Goal: Information Seeking & Learning: Learn about a topic

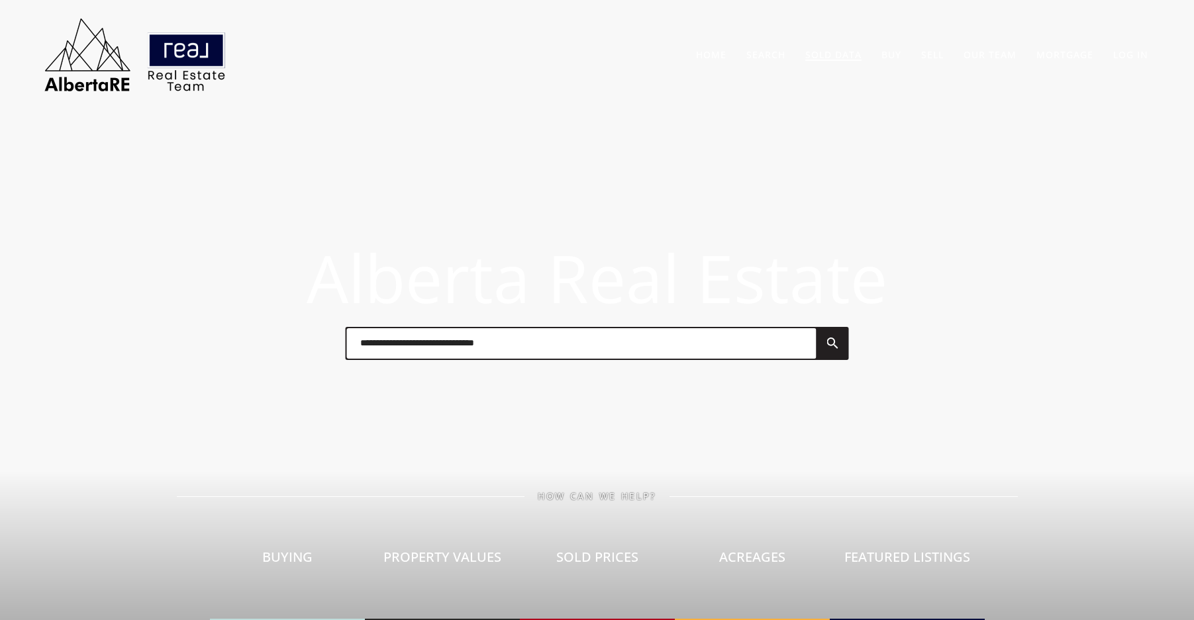
click at [816, 62] on li "Sold Data" at bounding box center [833, 54] width 76 height 28
click at [828, 60] on link "Sold Data" at bounding box center [833, 54] width 56 height 13
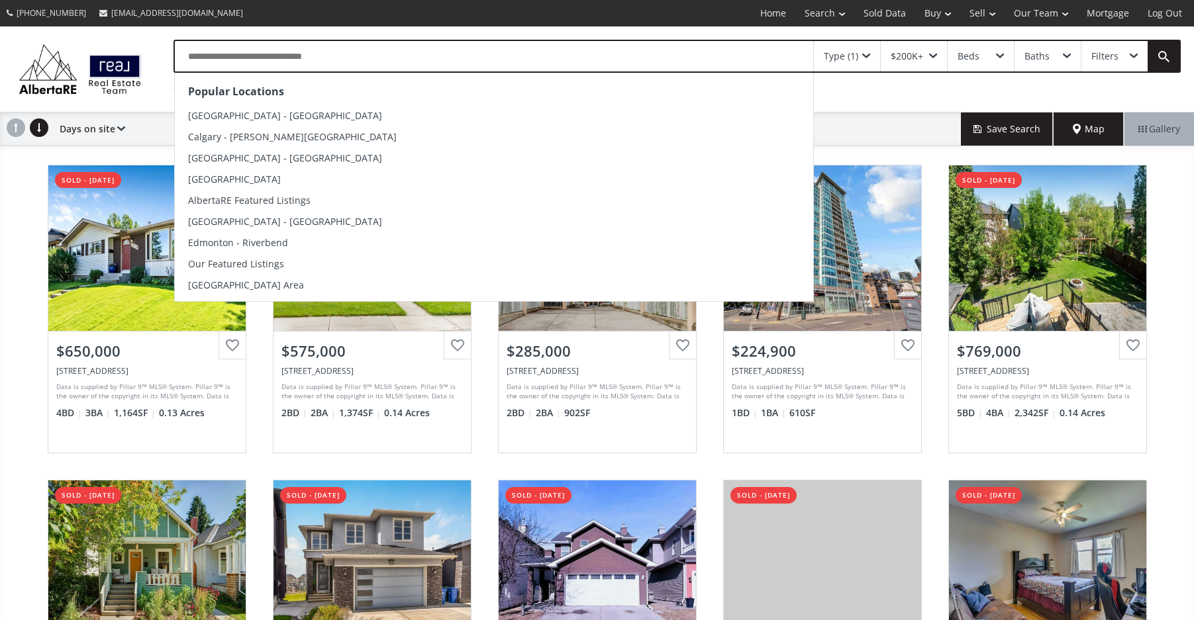
click at [257, 62] on input "text" at bounding box center [494, 56] width 638 height 30
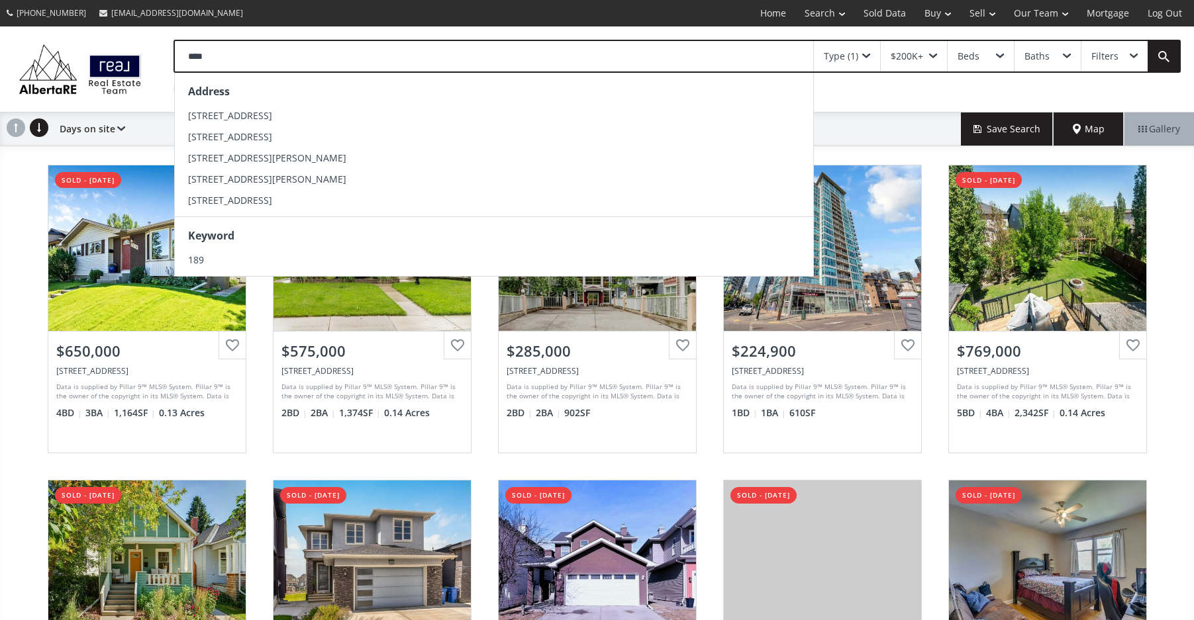
type input "*****"
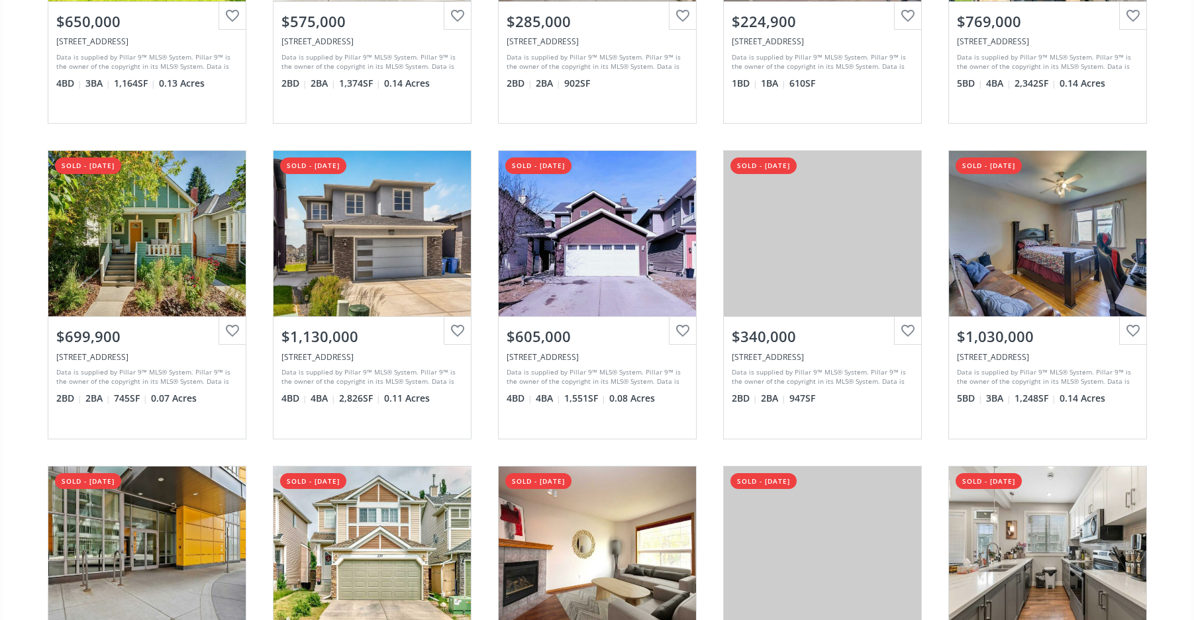
scroll to position [331, 0]
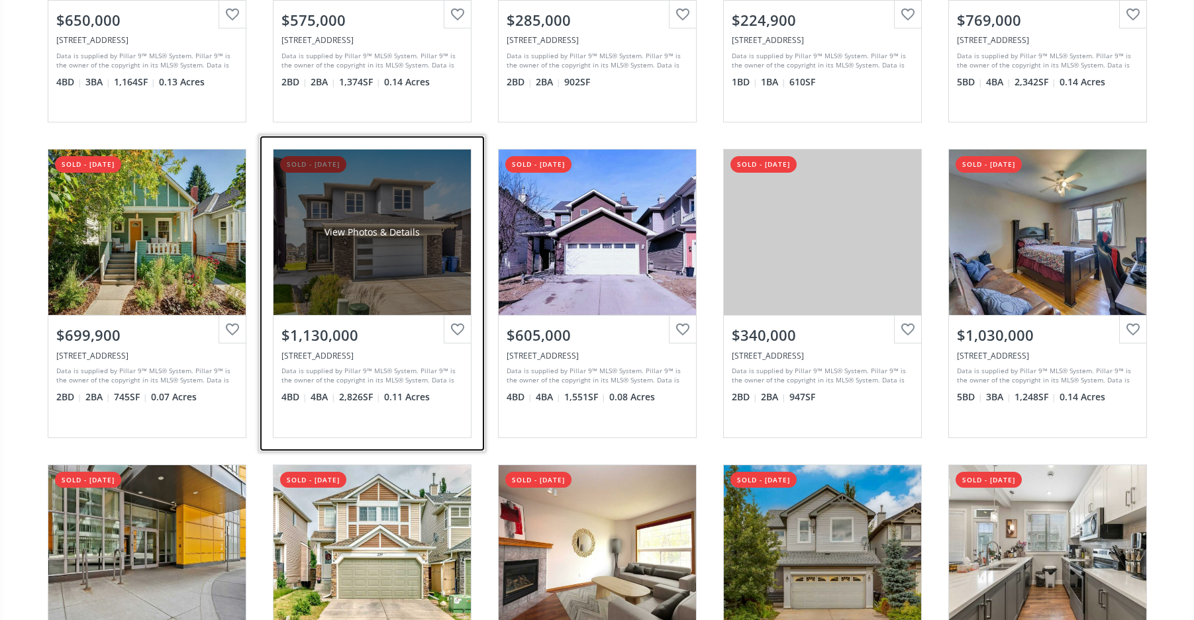
click at [379, 268] on div "View Photos & Details" at bounding box center [371, 233] width 197 height 166
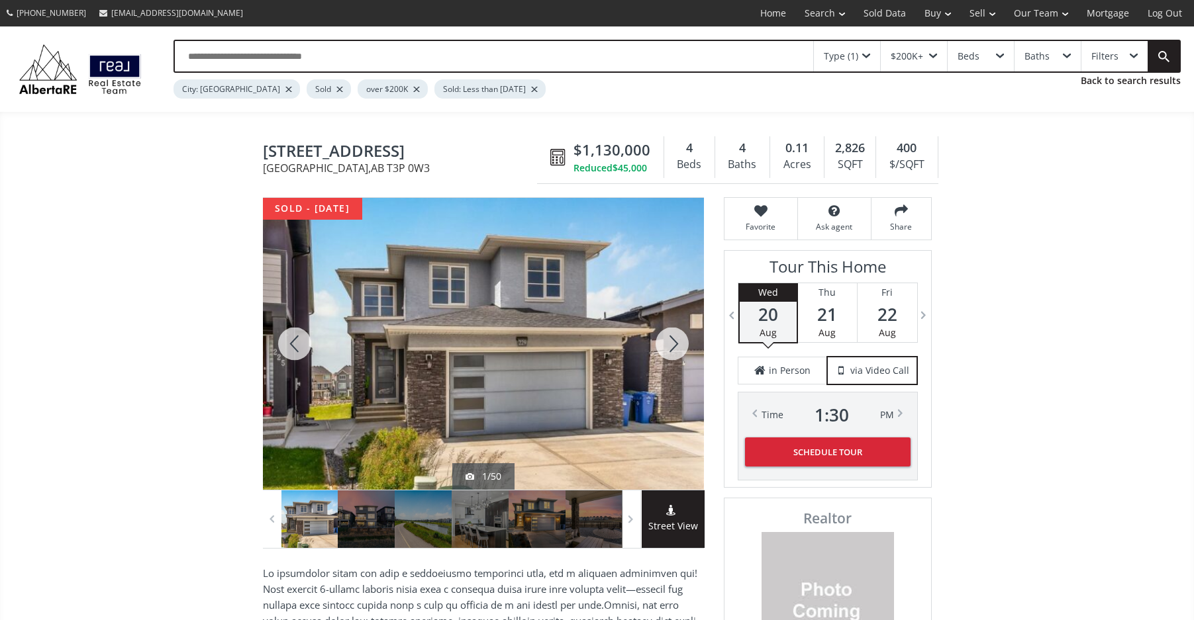
click at [287, 336] on div at bounding box center [295, 344] width 64 height 292
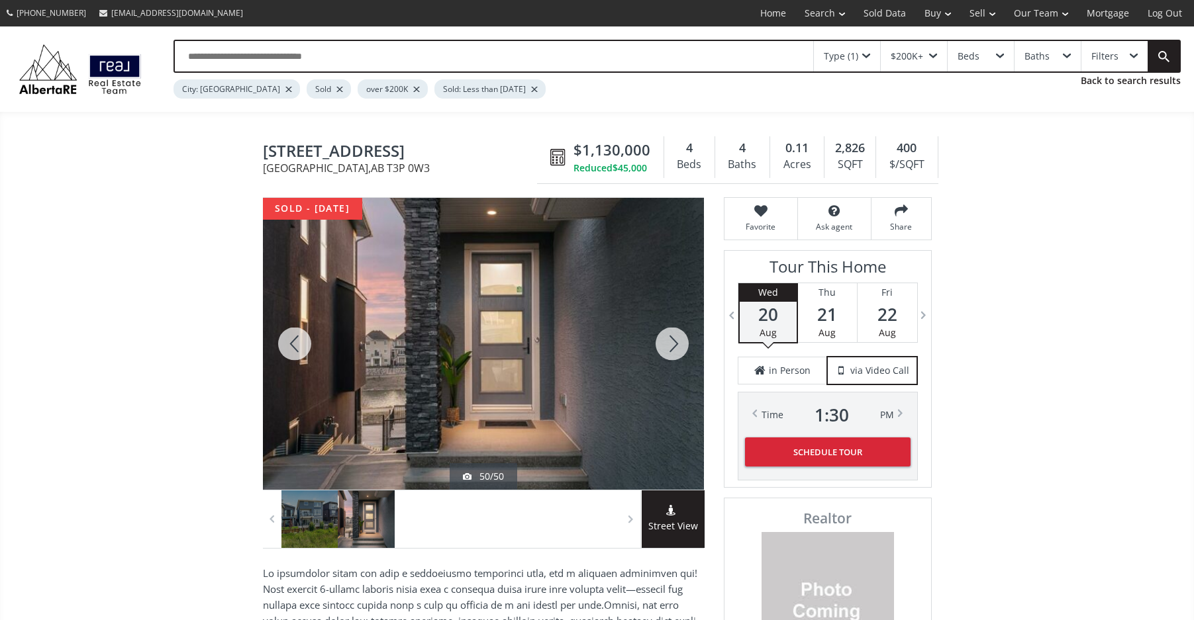
click at [287, 336] on div at bounding box center [295, 344] width 64 height 292
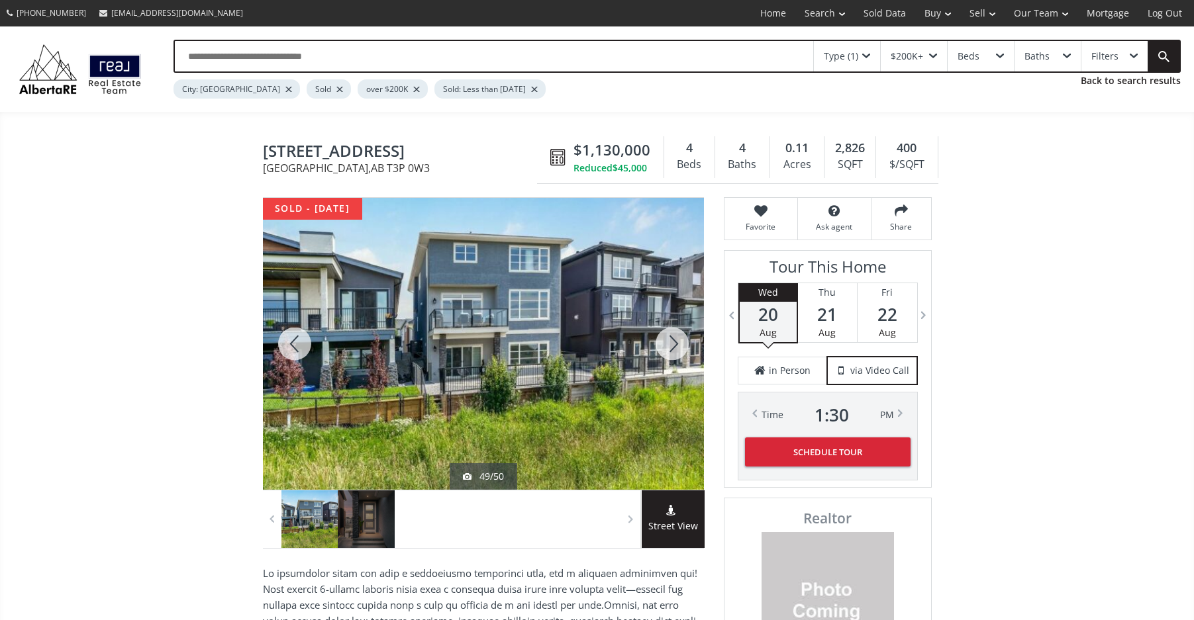
click at [287, 336] on div at bounding box center [295, 344] width 64 height 292
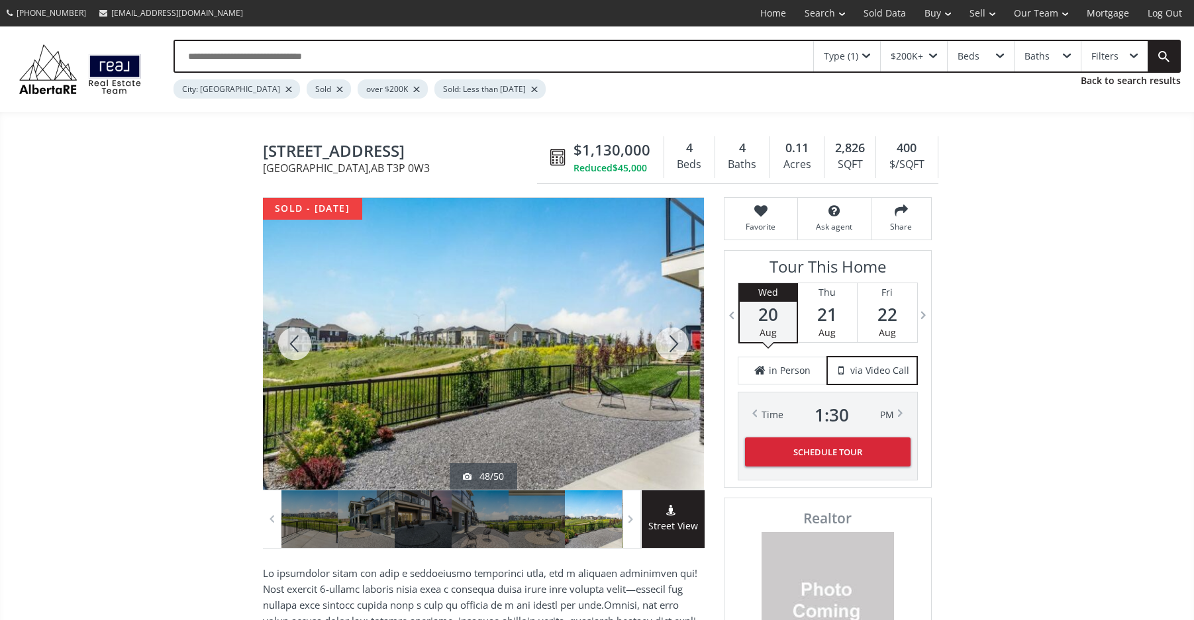
click at [287, 336] on div at bounding box center [295, 344] width 64 height 292
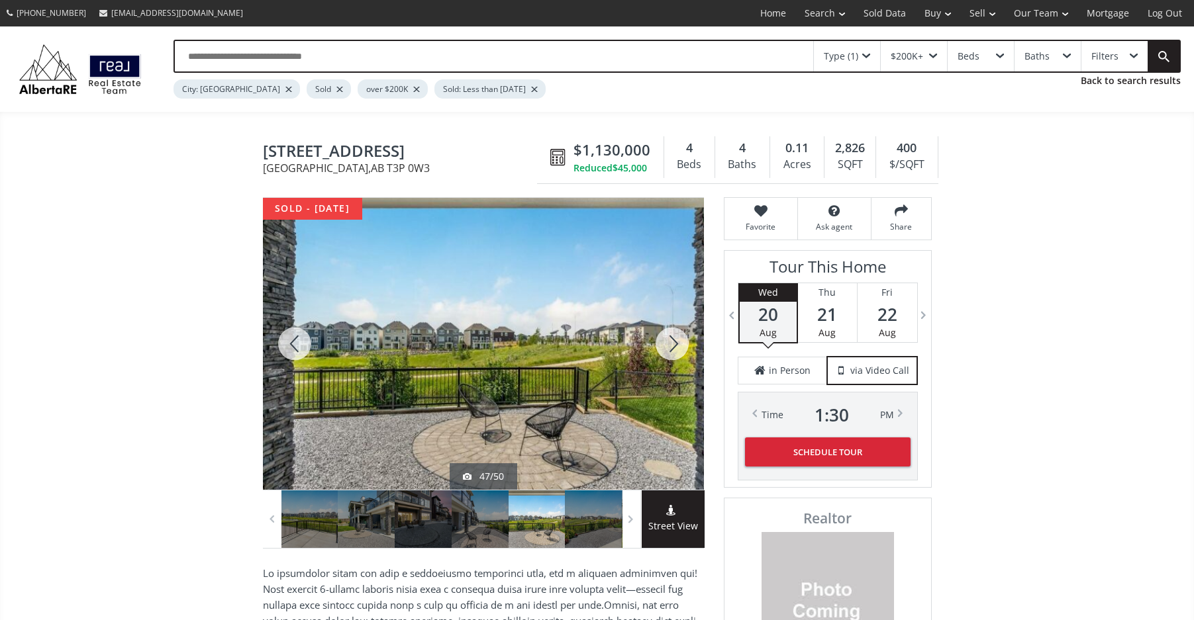
click at [287, 336] on div at bounding box center [295, 344] width 64 height 292
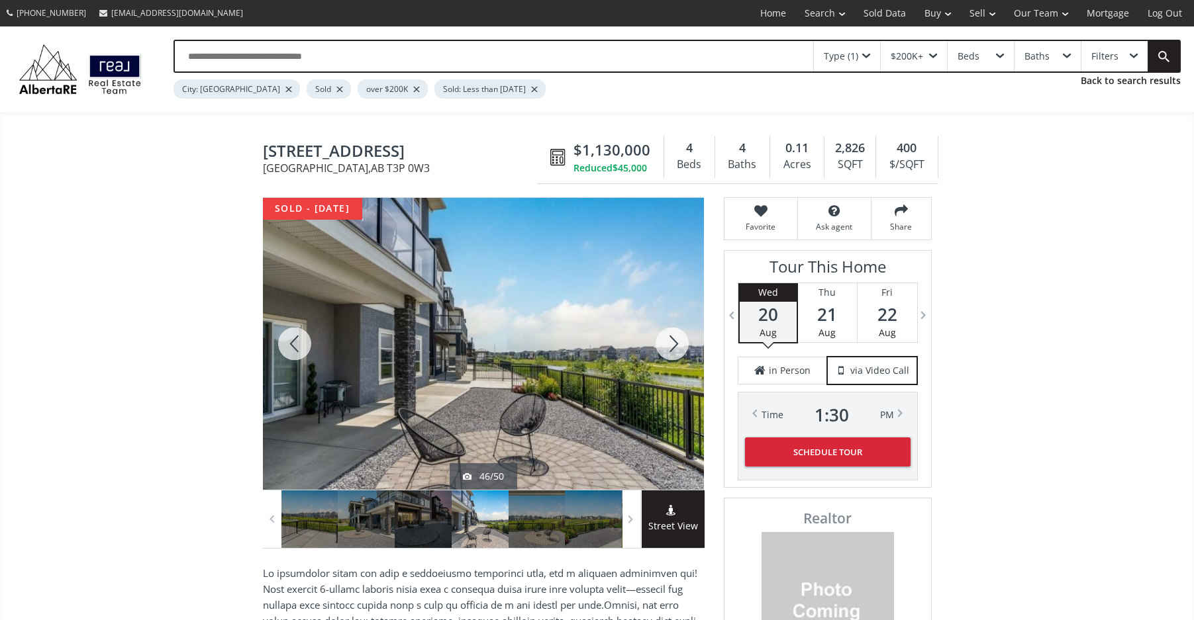
click at [287, 336] on div at bounding box center [295, 344] width 64 height 292
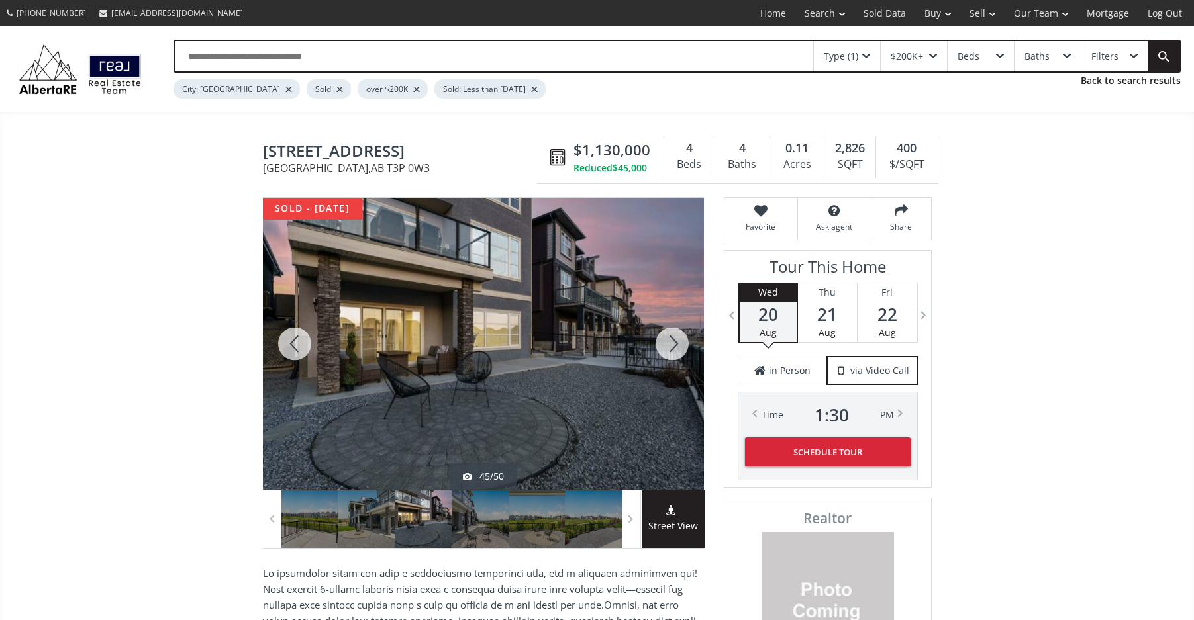
click at [287, 336] on div at bounding box center [295, 344] width 64 height 292
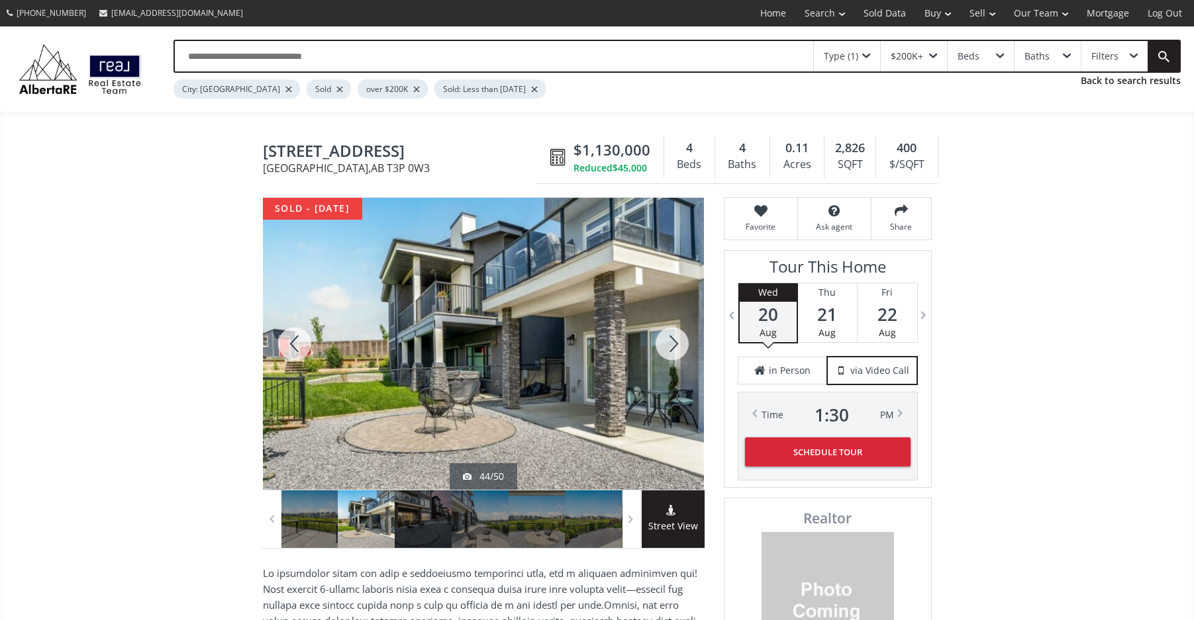
click at [287, 336] on div at bounding box center [295, 344] width 64 height 292
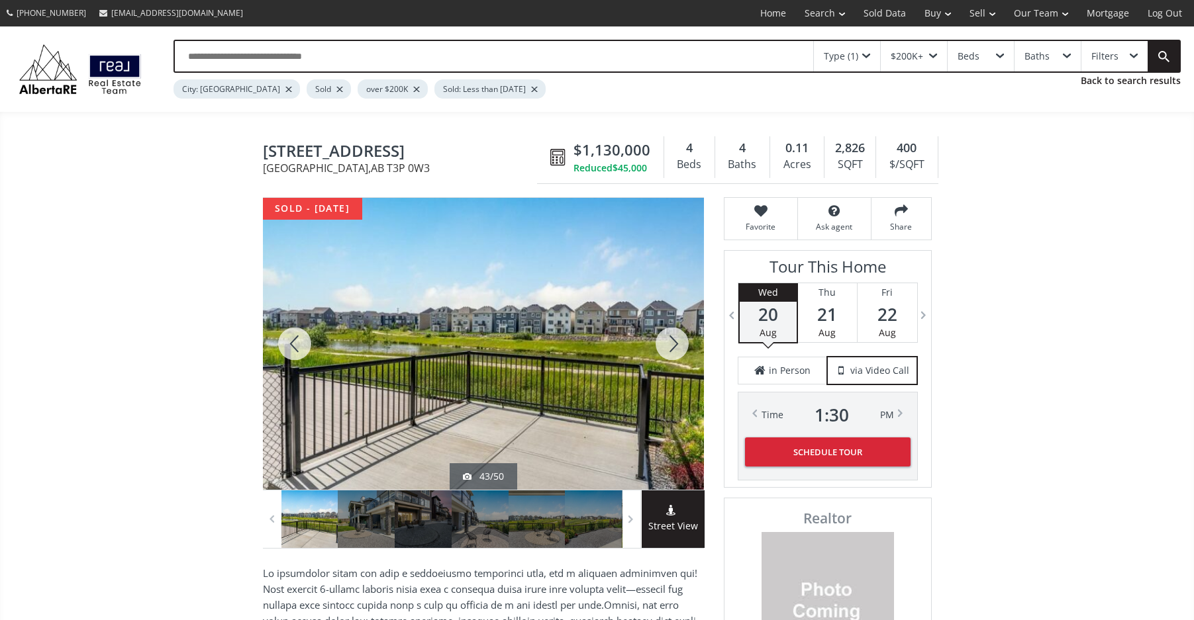
click at [287, 336] on div at bounding box center [295, 344] width 64 height 292
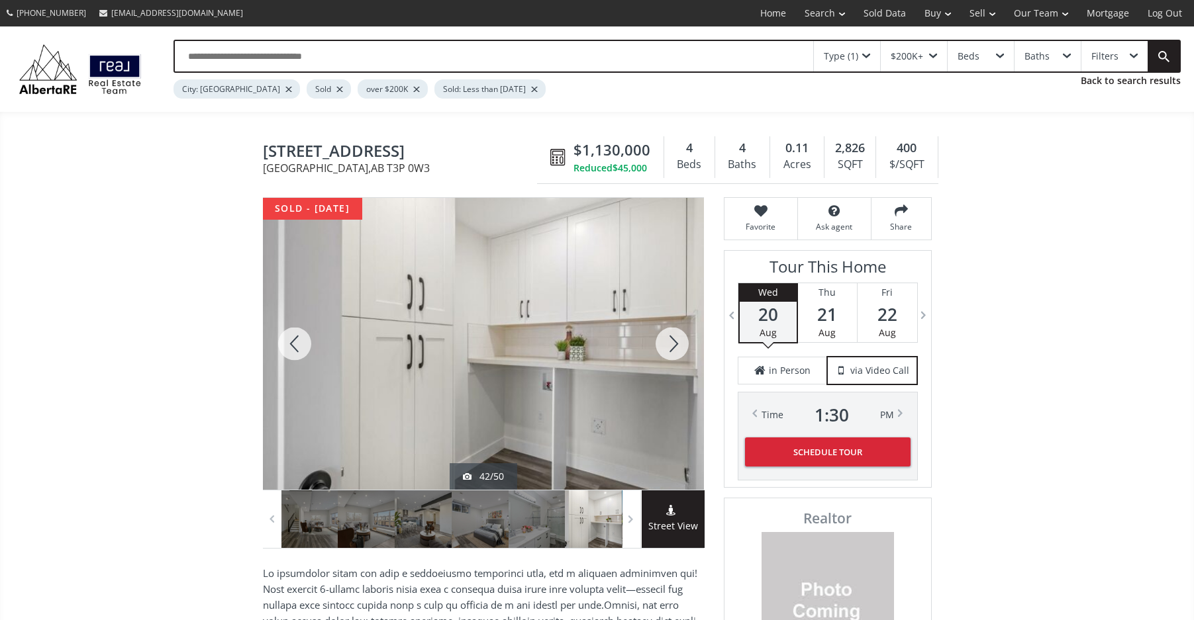
click at [287, 336] on div at bounding box center [295, 344] width 64 height 292
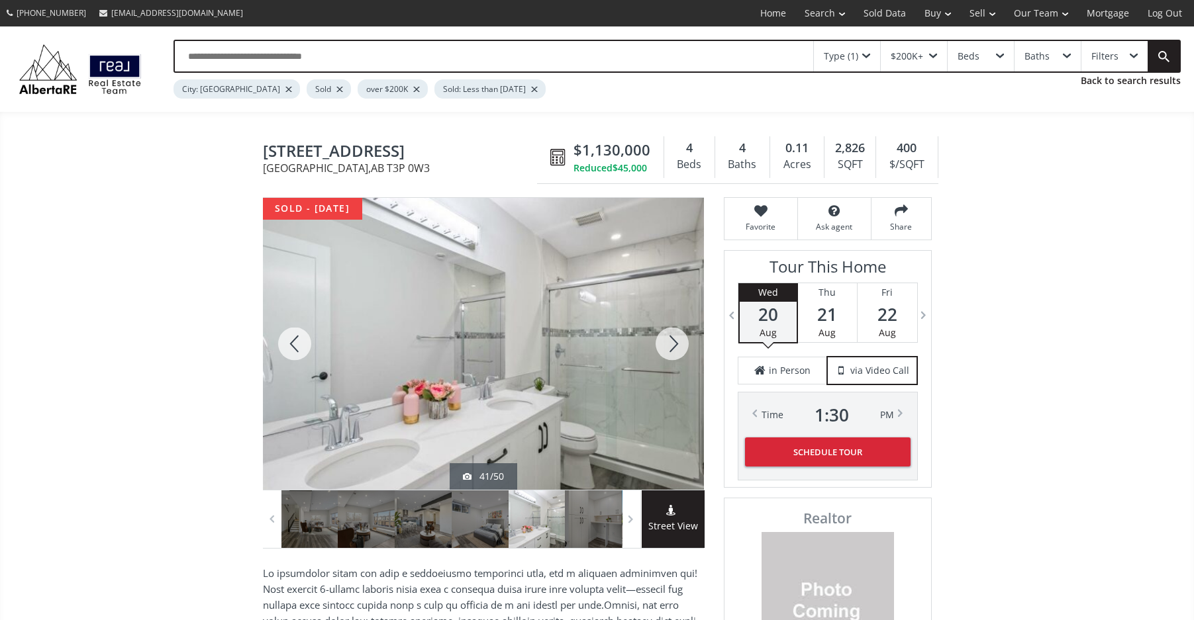
click at [287, 336] on div at bounding box center [295, 344] width 64 height 292
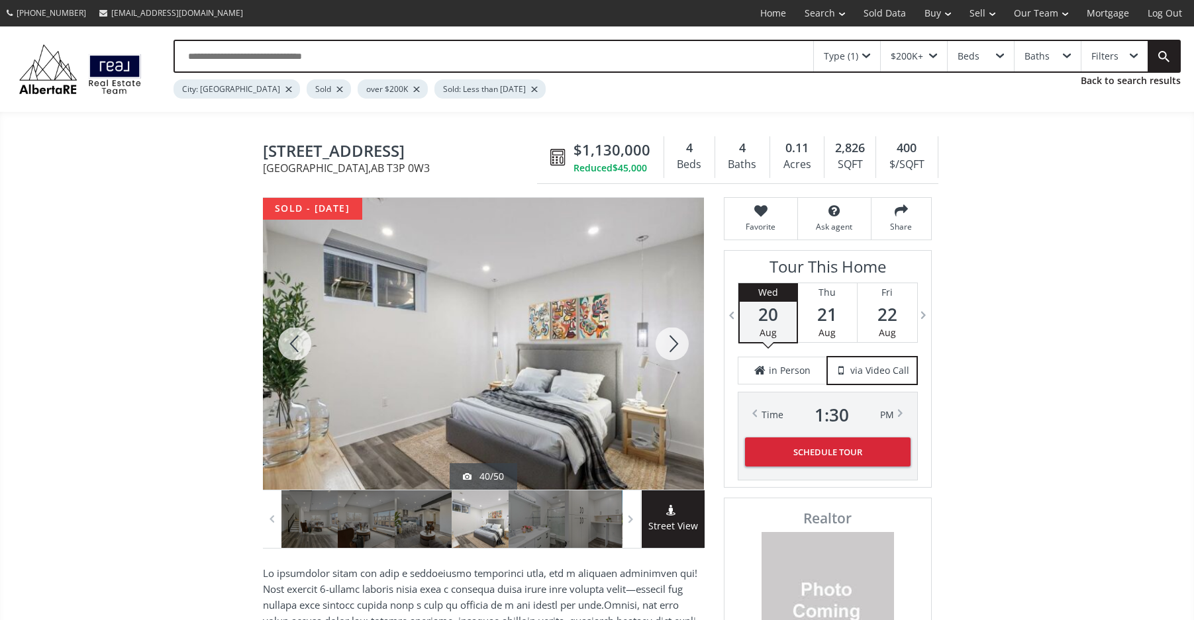
click at [287, 336] on div at bounding box center [295, 344] width 64 height 292
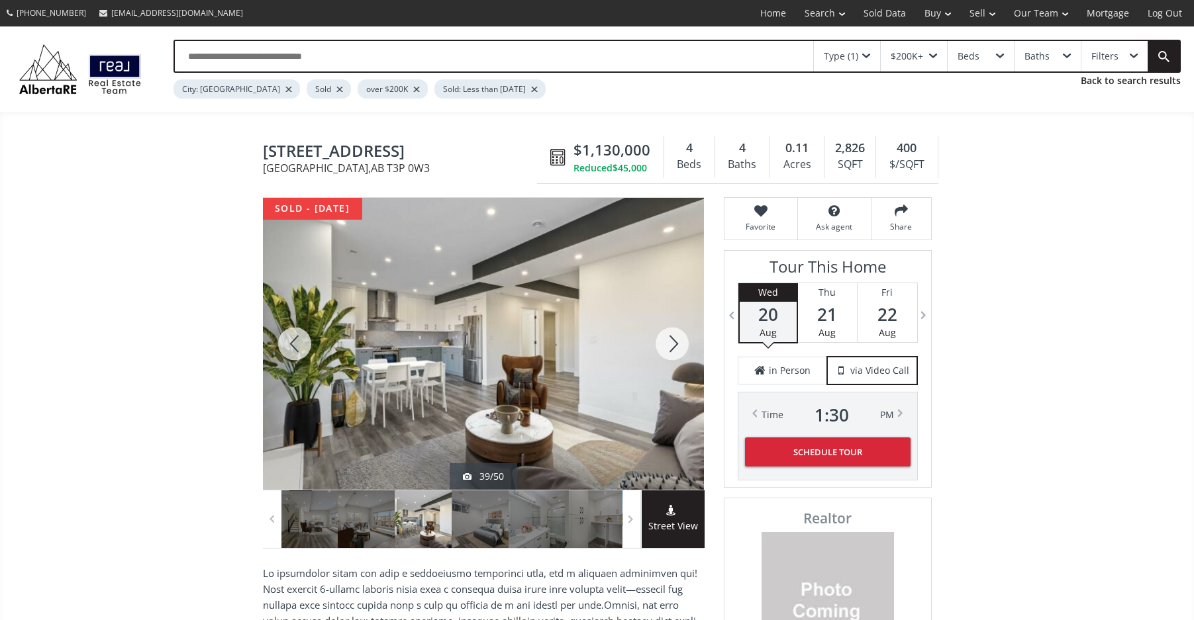
click at [287, 336] on div at bounding box center [295, 344] width 64 height 292
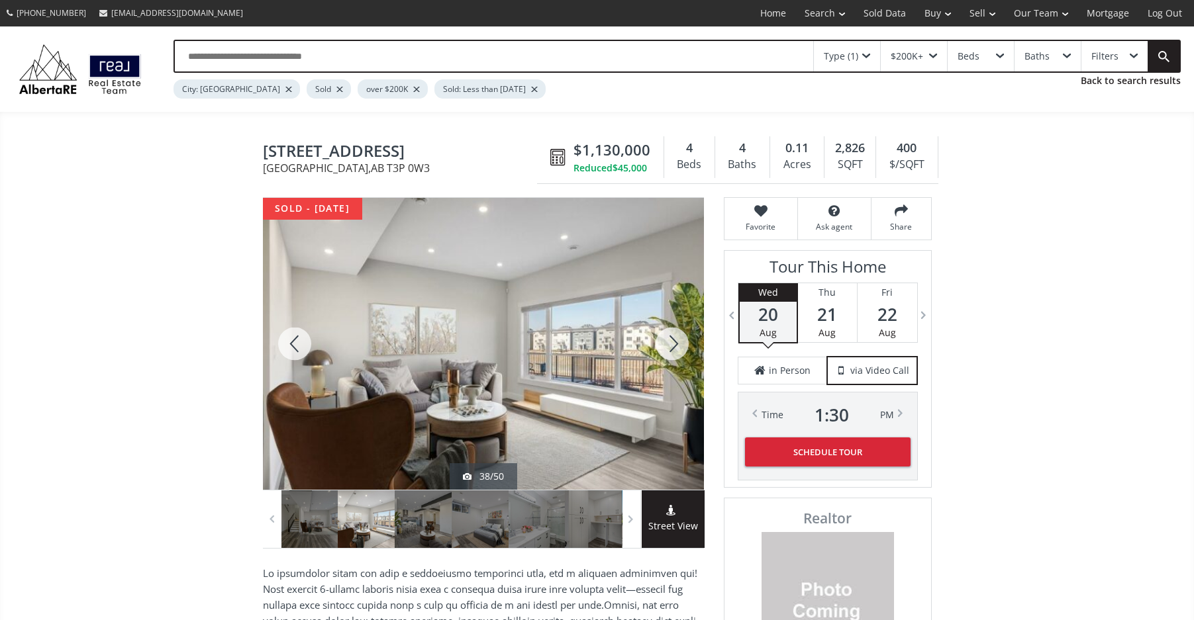
click at [287, 336] on div at bounding box center [295, 344] width 64 height 292
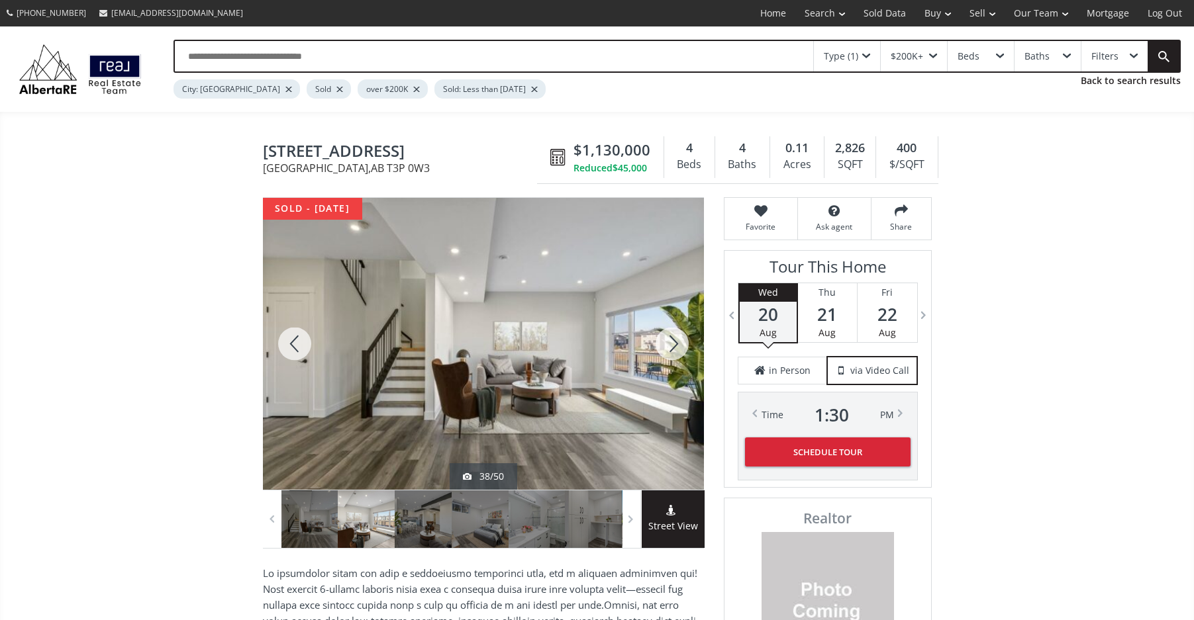
click at [287, 336] on div at bounding box center [295, 344] width 64 height 292
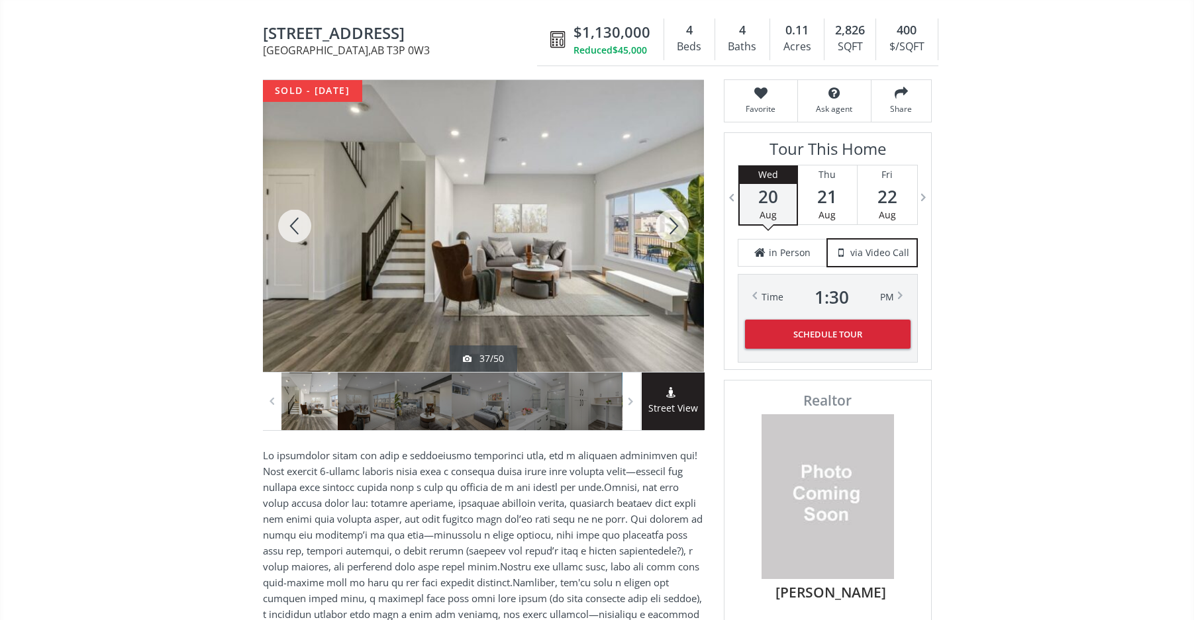
scroll to position [111, 0]
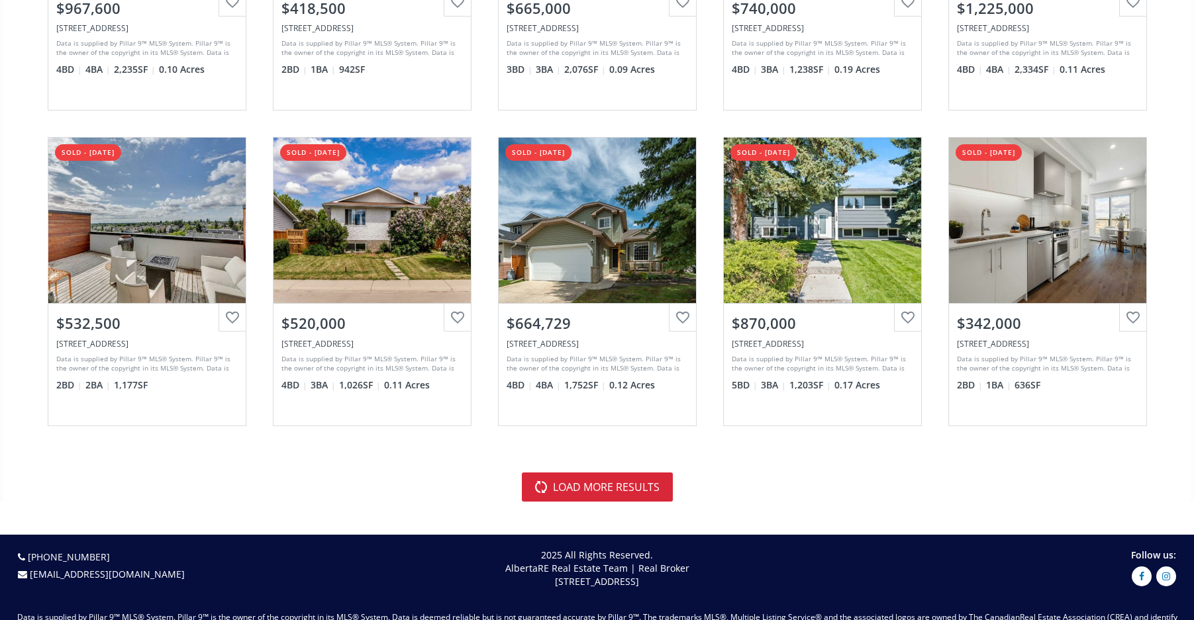
scroll to position [2869, 0]
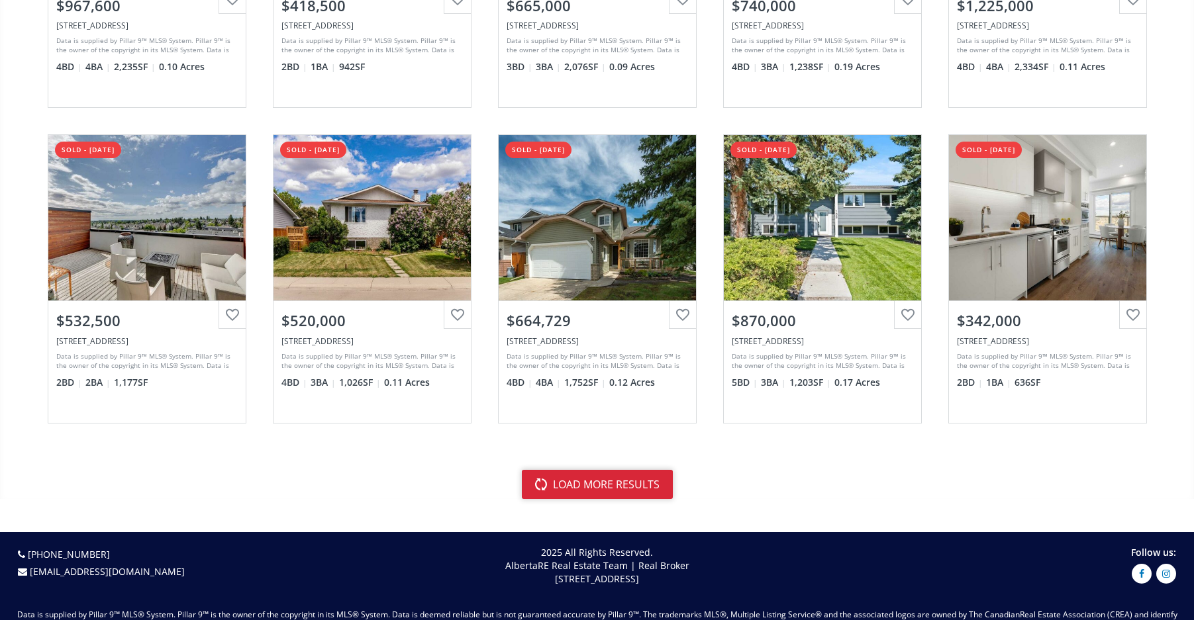
click at [589, 472] on button "load more results" at bounding box center [597, 484] width 151 height 29
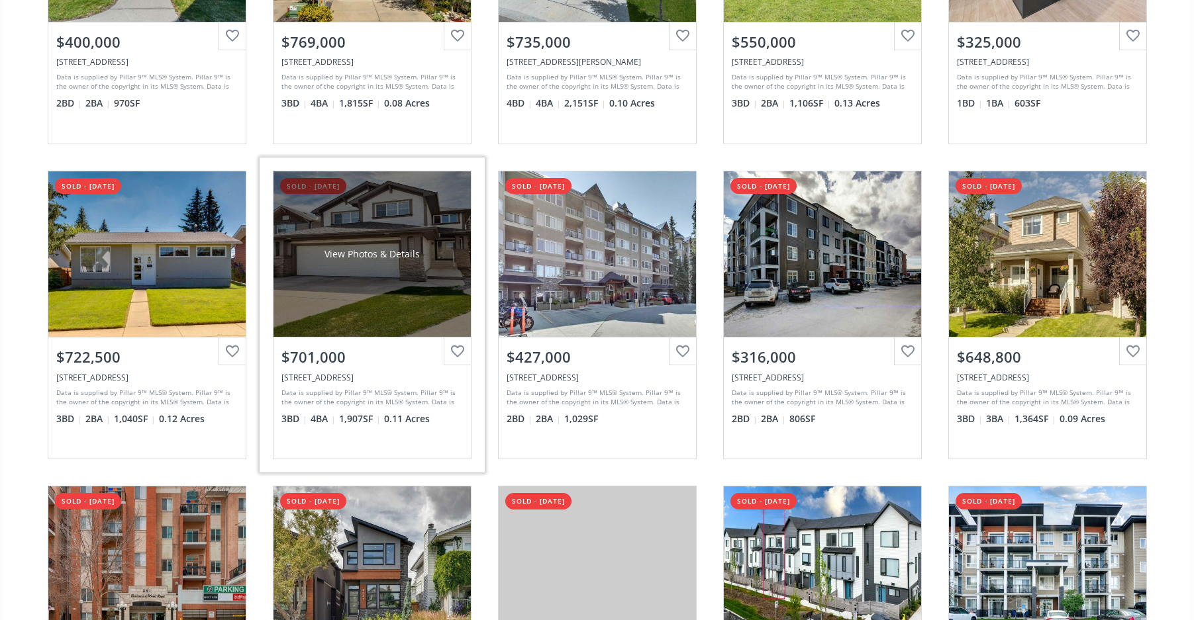
scroll to position [5363, 0]
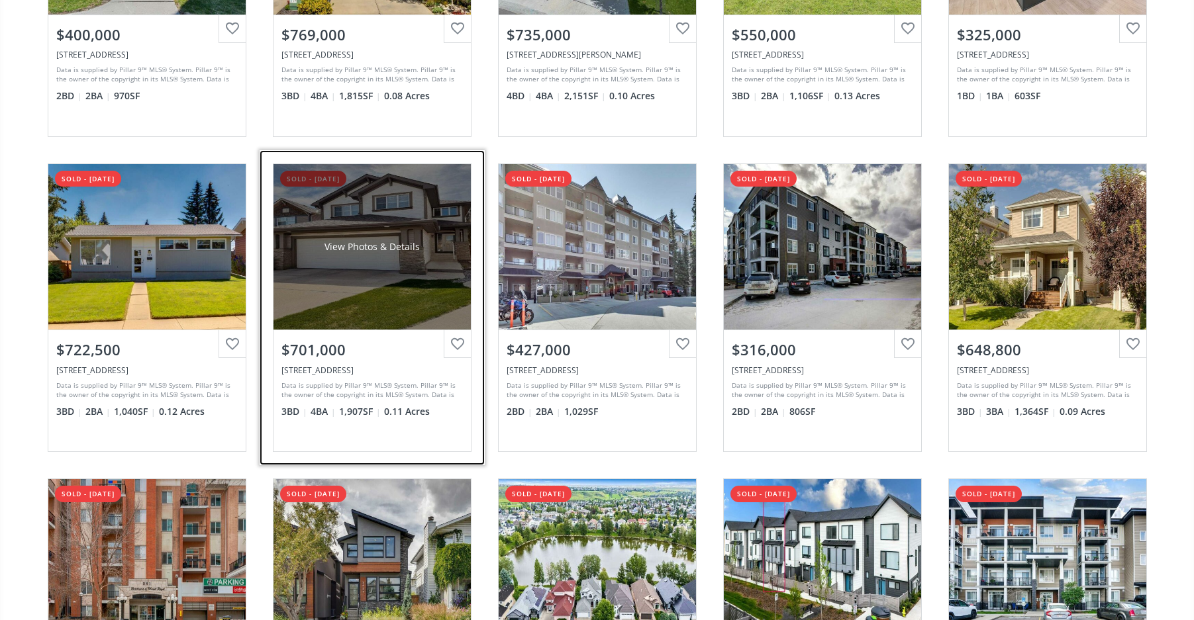
click at [344, 296] on div "View Photos & Details" at bounding box center [371, 247] width 197 height 166
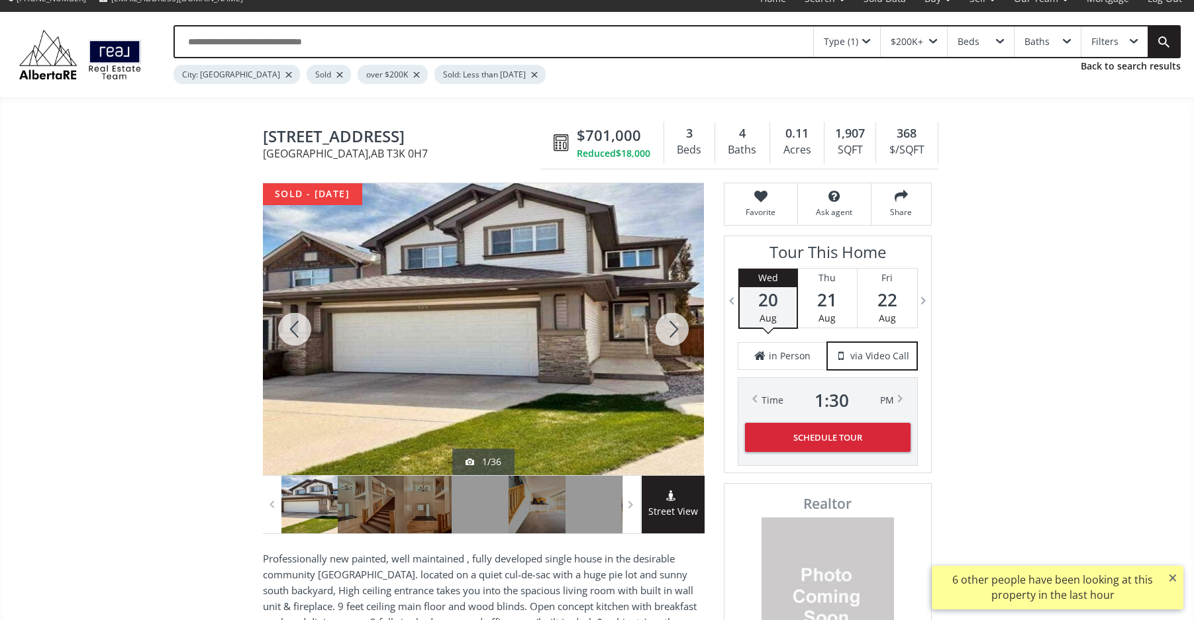
scroll to position [22, 0]
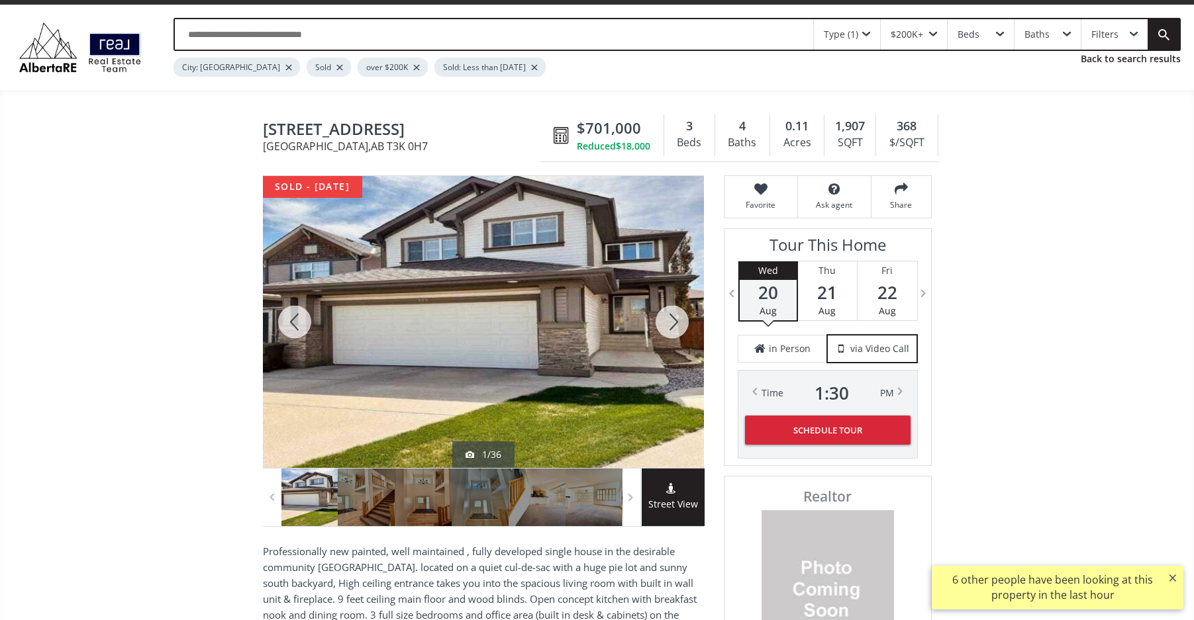
click at [291, 319] on div at bounding box center [295, 322] width 64 height 292
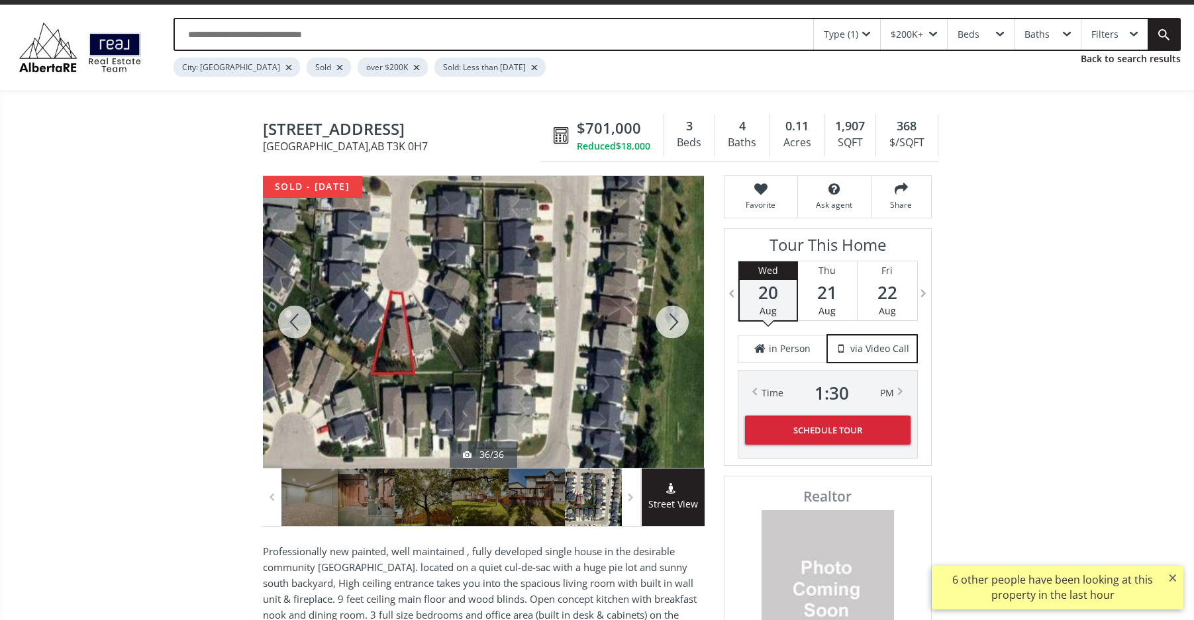
click at [292, 319] on div at bounding box center [295, 322] width 64 height 292
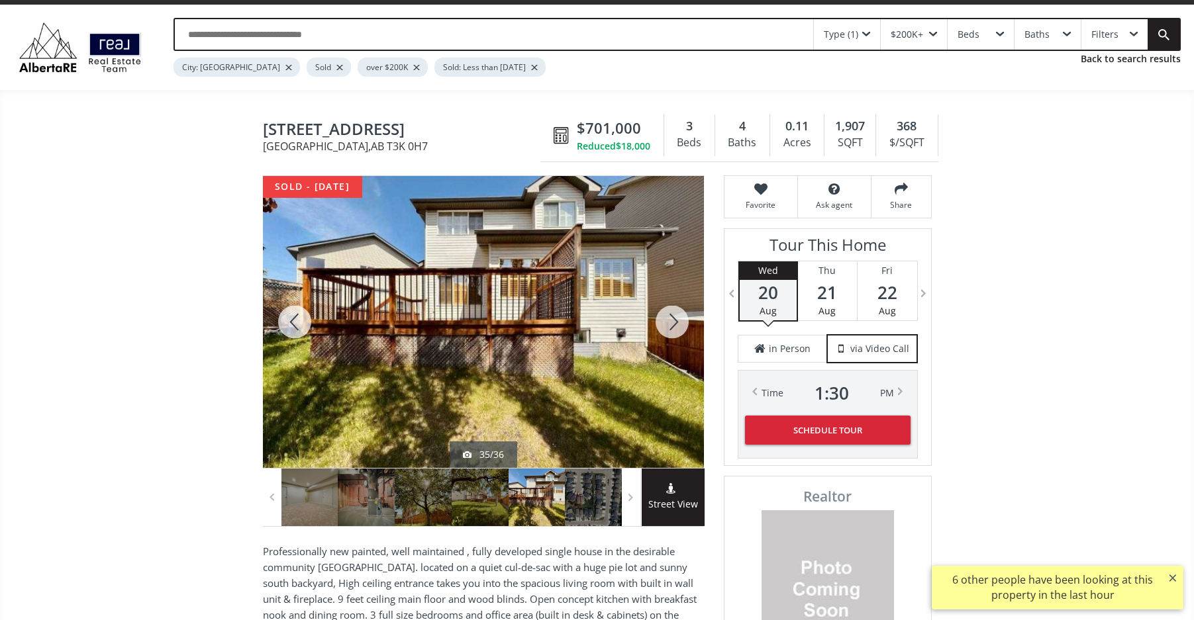
click at [292, 319] on div at bounding box center [295, 322] width 64 height 292
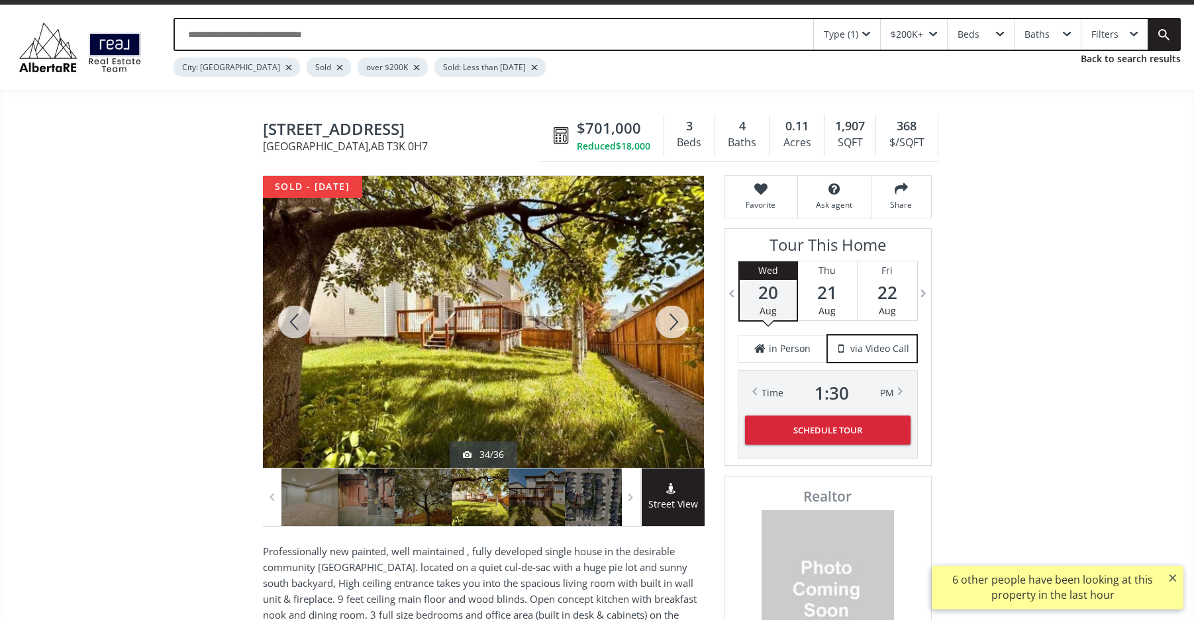
click at [292, 319] on div at bounding box center [295, 322] width 64 height 292
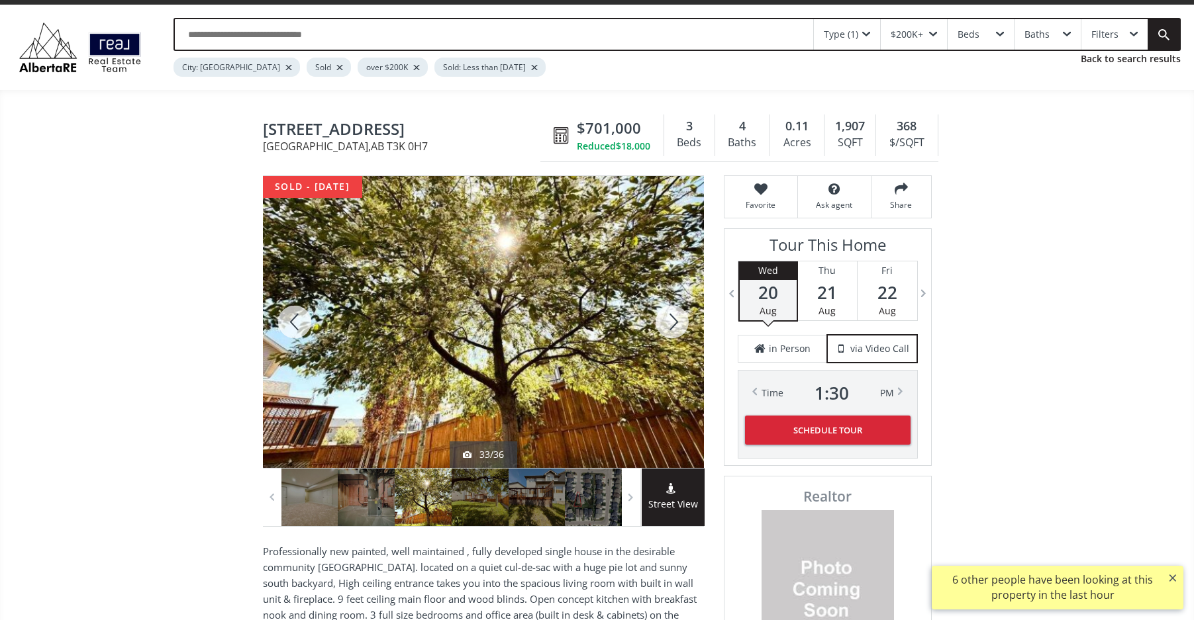
click at [292, 319] on div at bounding box center [295, 322] width 64 height 292
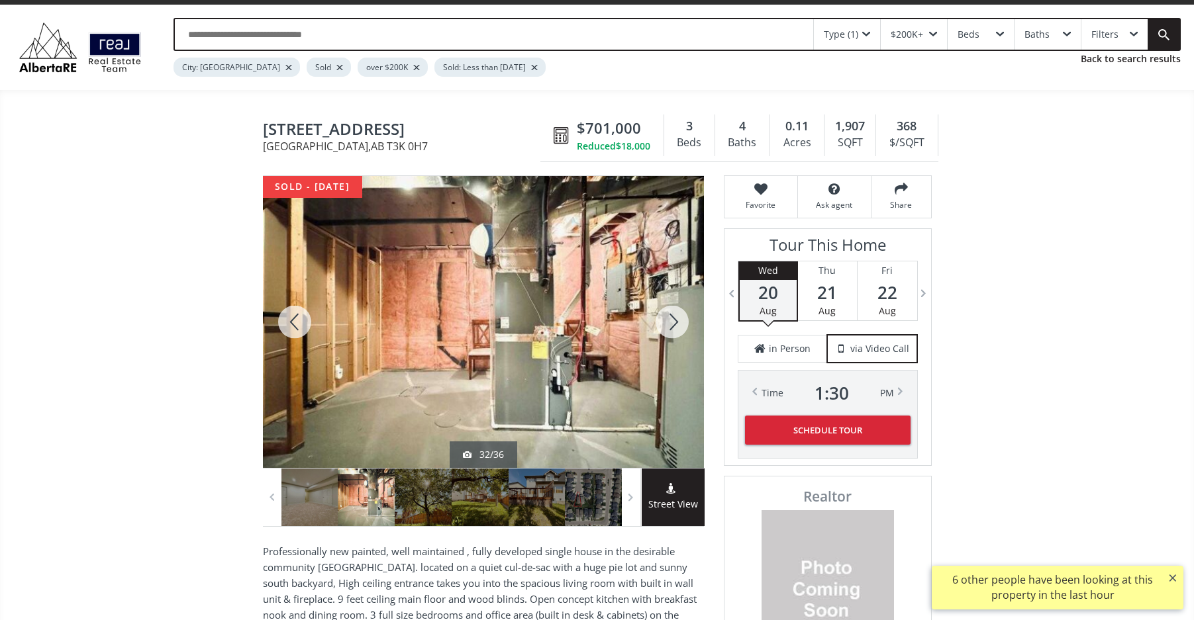
click at [292, 319] on div at bounding box center [295, 322] width 64 height 292
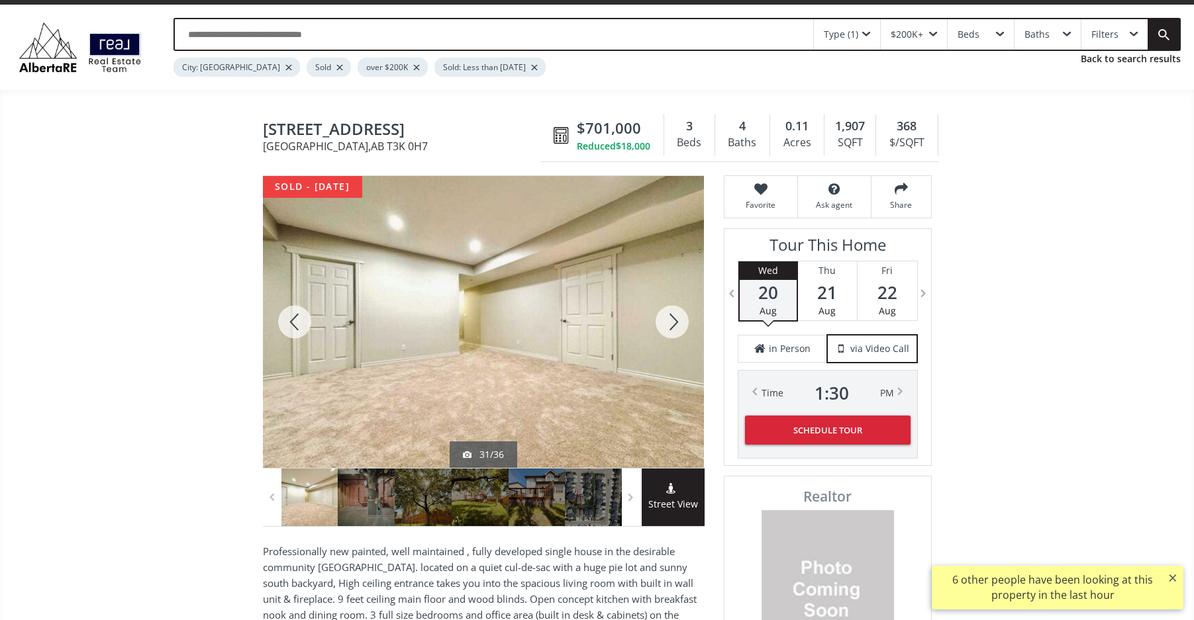
click at [292, 319] on div at bounding box center [295, 322] width 64 height 292
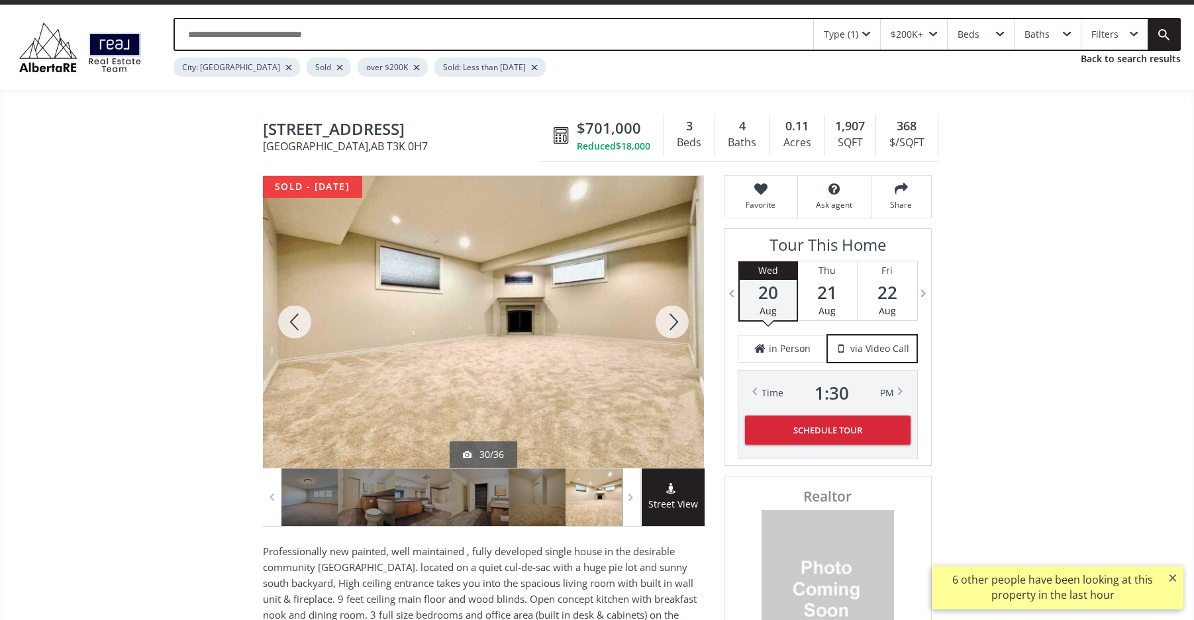
click at [665, 313] on div at bounding box center [672, 322] width 64 height 292
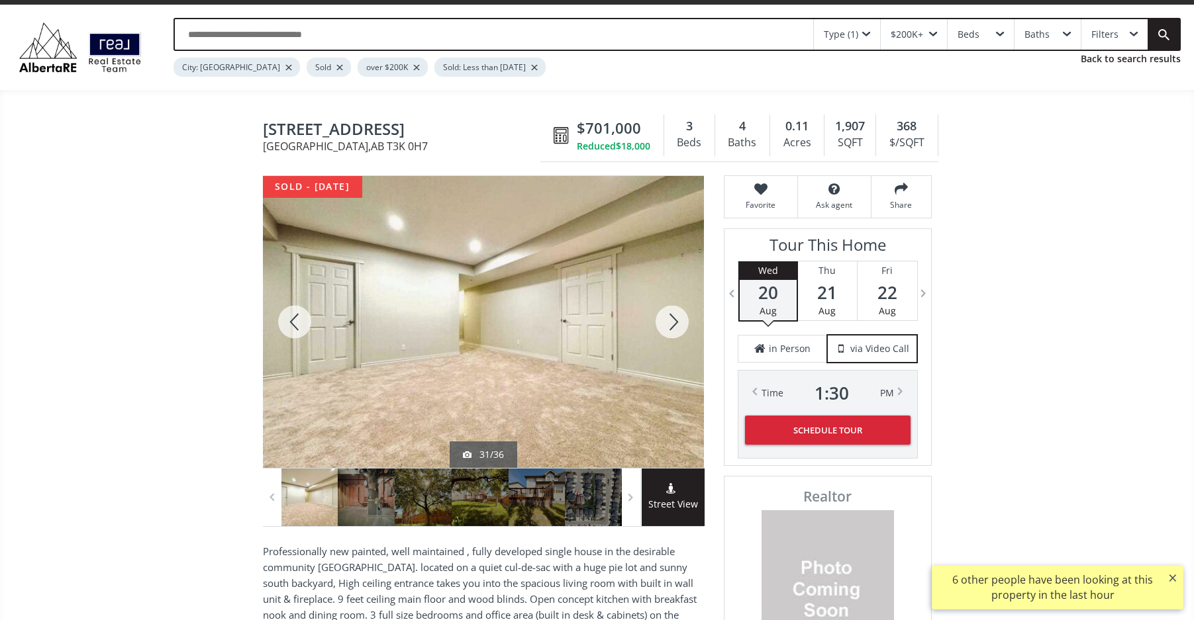
click at [665, 313] on div at bounding box center [672, 322] width 64 height 292
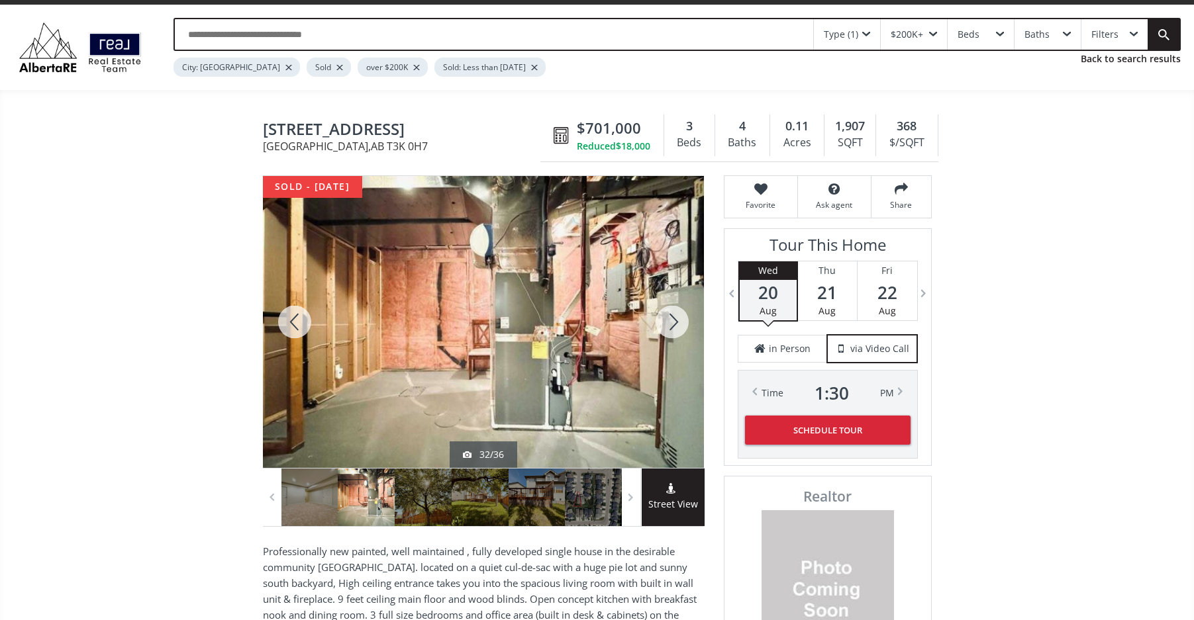
click at [292, 322] on div at bounding box center [295, 322] width 64 height 292
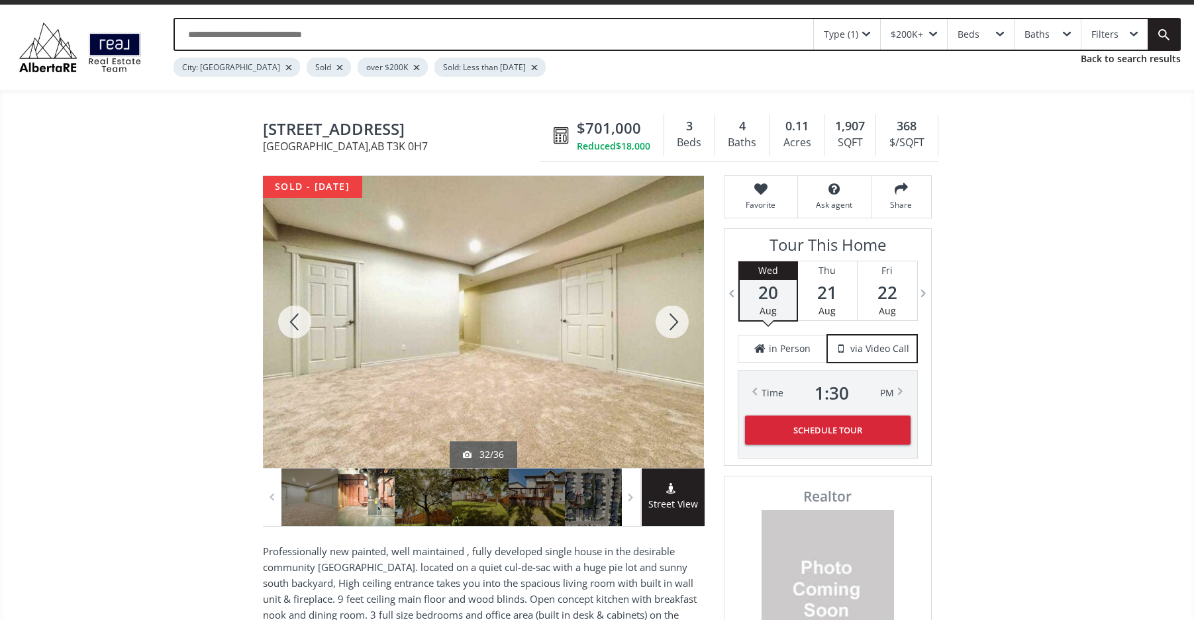
click at [292, 322] on div at bounding box center [295, 322] width 64 height 292
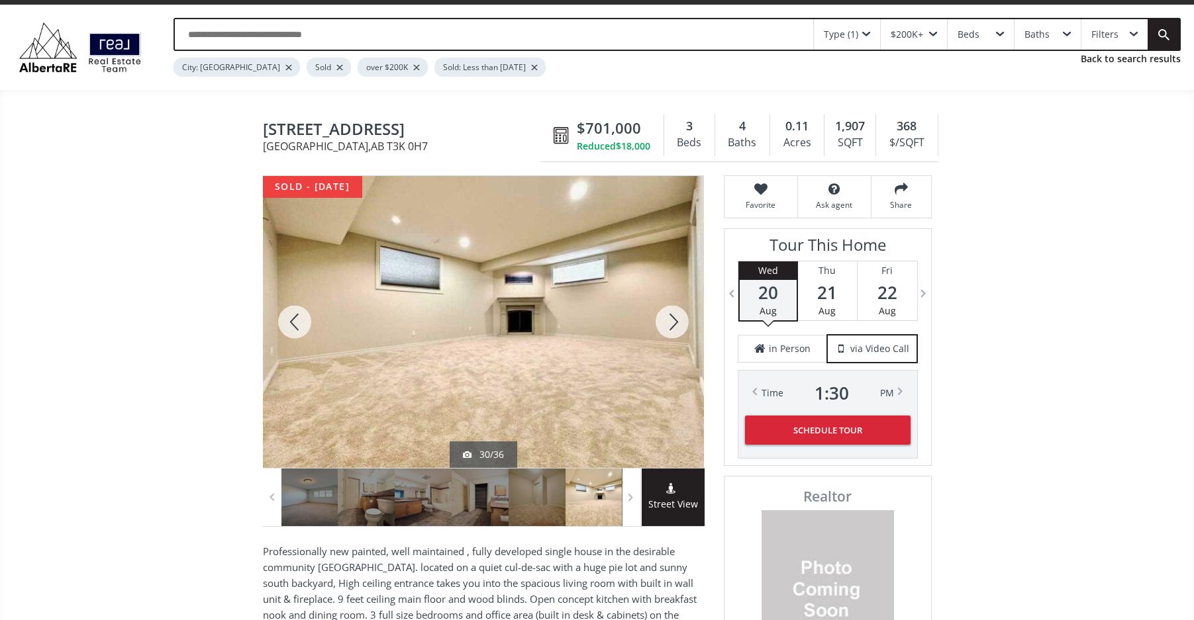
click at [292, 322] on div at bounding box center [295, 322] width 64 height 292
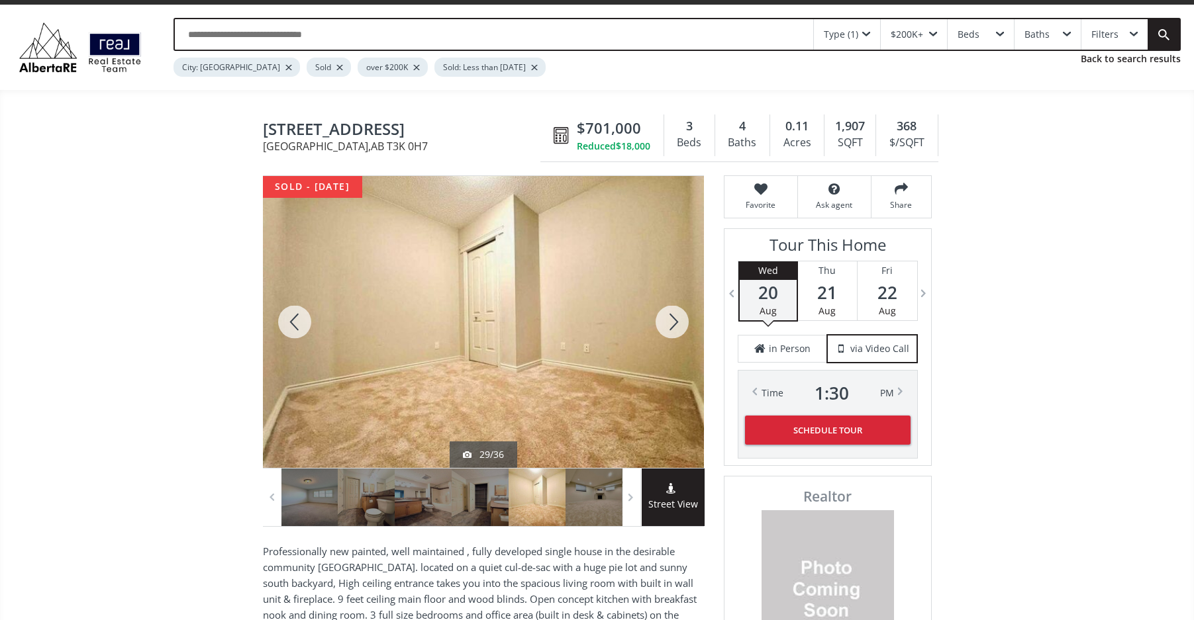
click at [292, 322] on div at bounding box center [295, 322] width 64 height 292
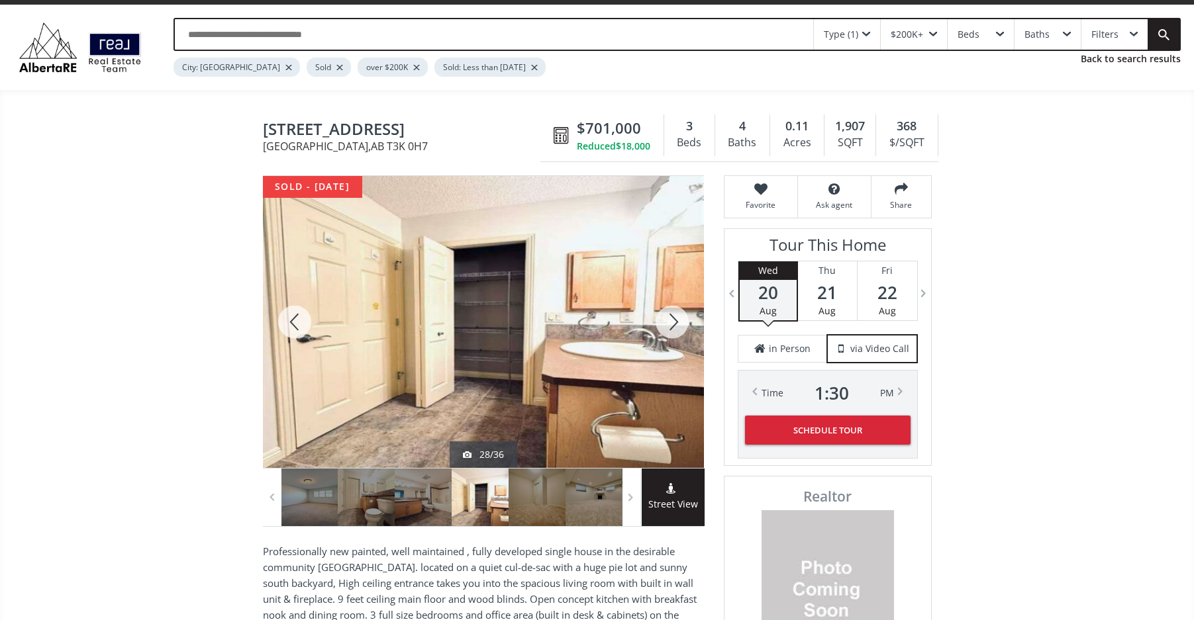
click at [292, 322] on div at bounding box center [295, 322] width 64 height 292
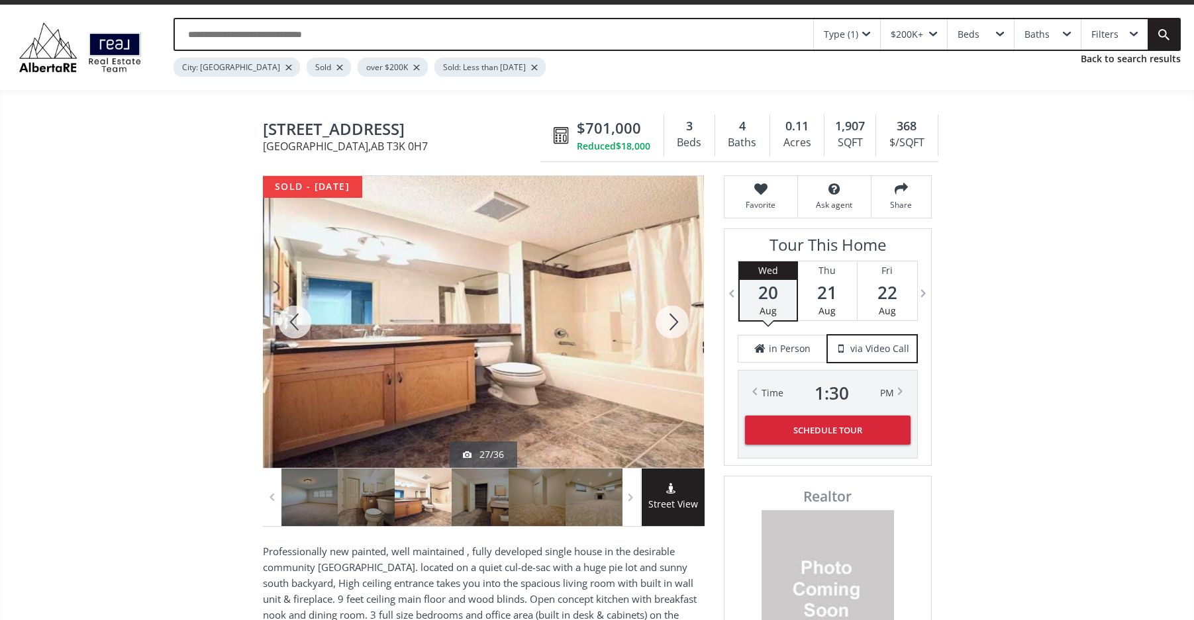
click at [292, 322] on div at bounding box center [295, 322] width 64 height 292
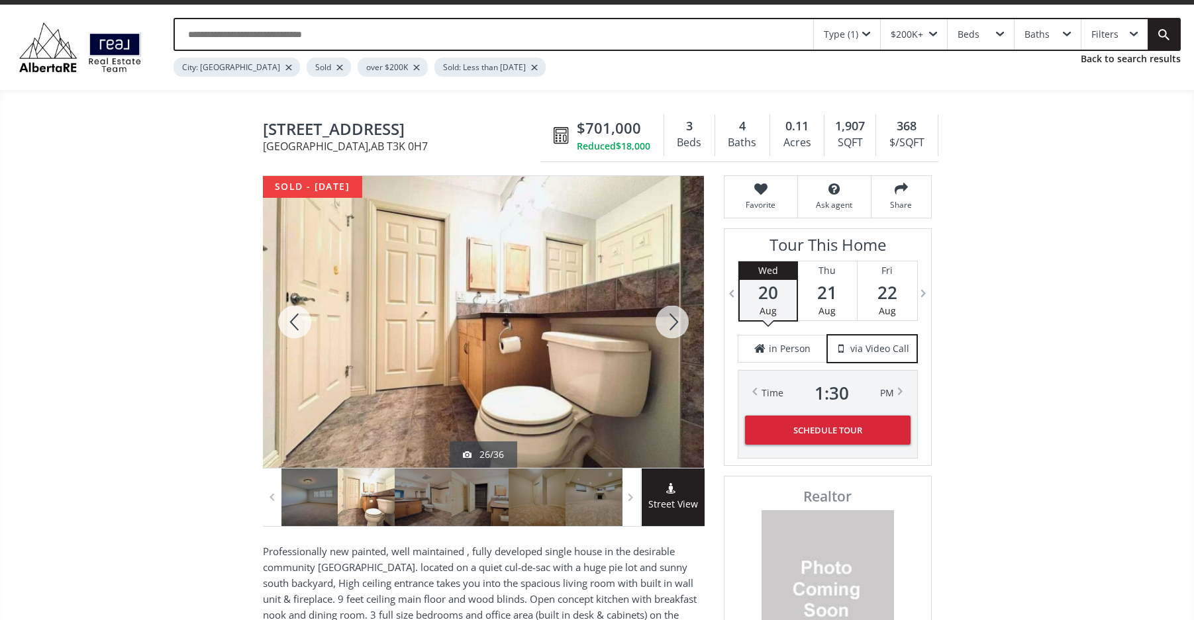
click at [292, 322] on div at bounding box center [295, 322] width 64 height 292
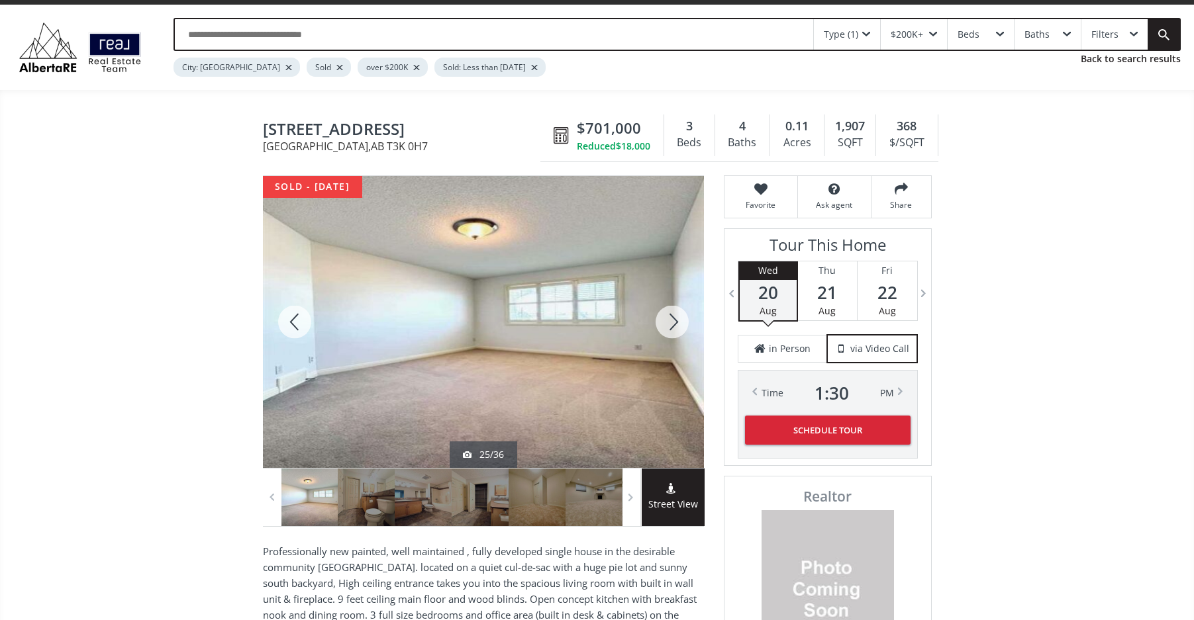
click at [292, 322] on div at bounding box center [295, 322] width 64 height 292
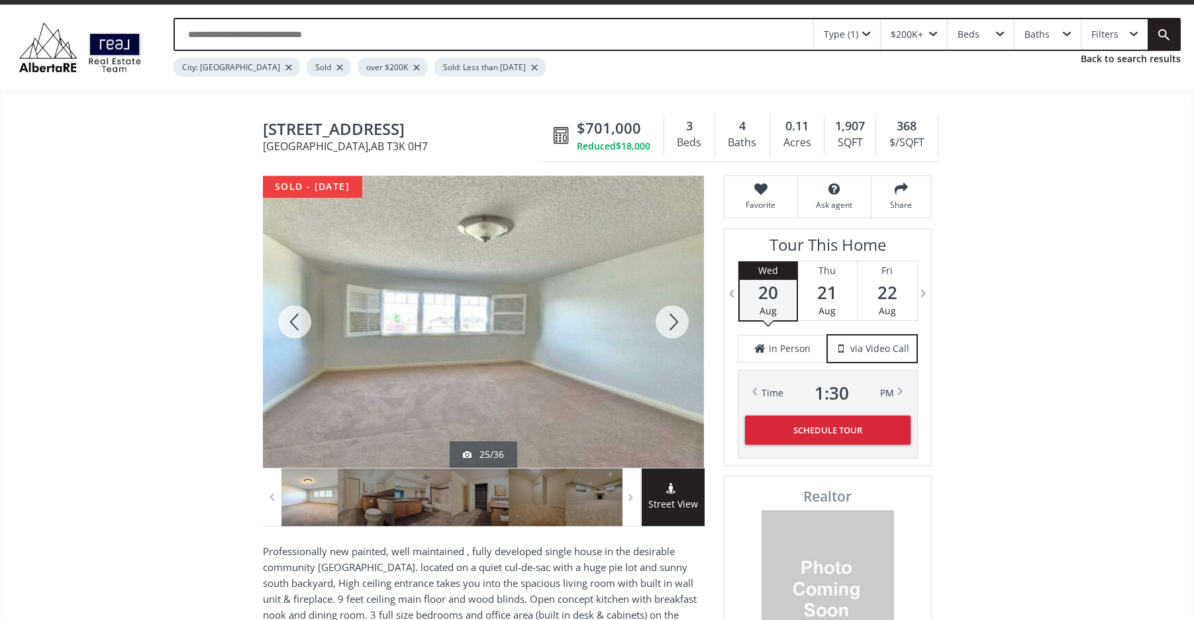
click at [292, 322] on div at bounding box center [295, 322] width 64 height 292
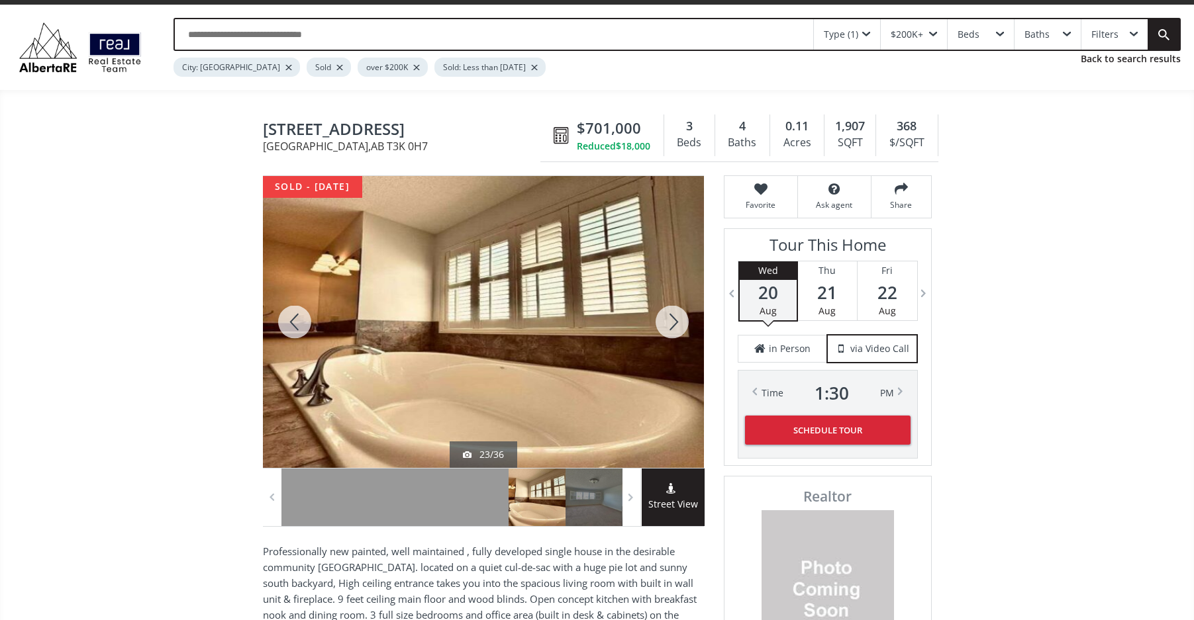
click at [293, 322] on div at bounding box center [295, 322] width 64 height 292
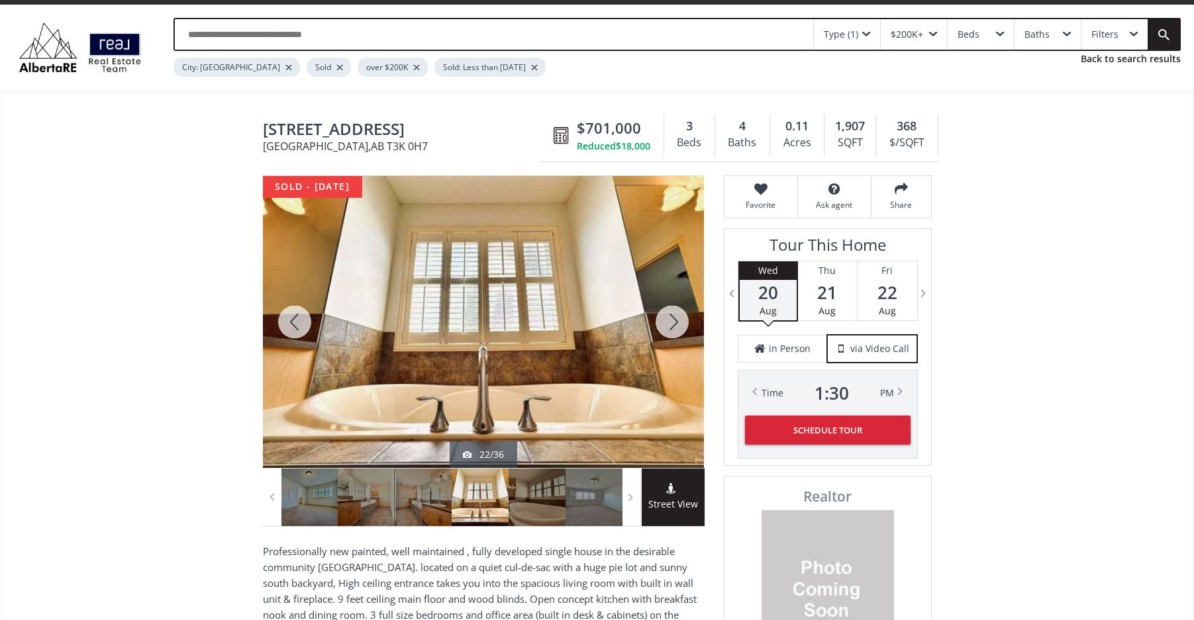
click at [293, 322] on div at bounding box center [295, 322] width 64 height 292
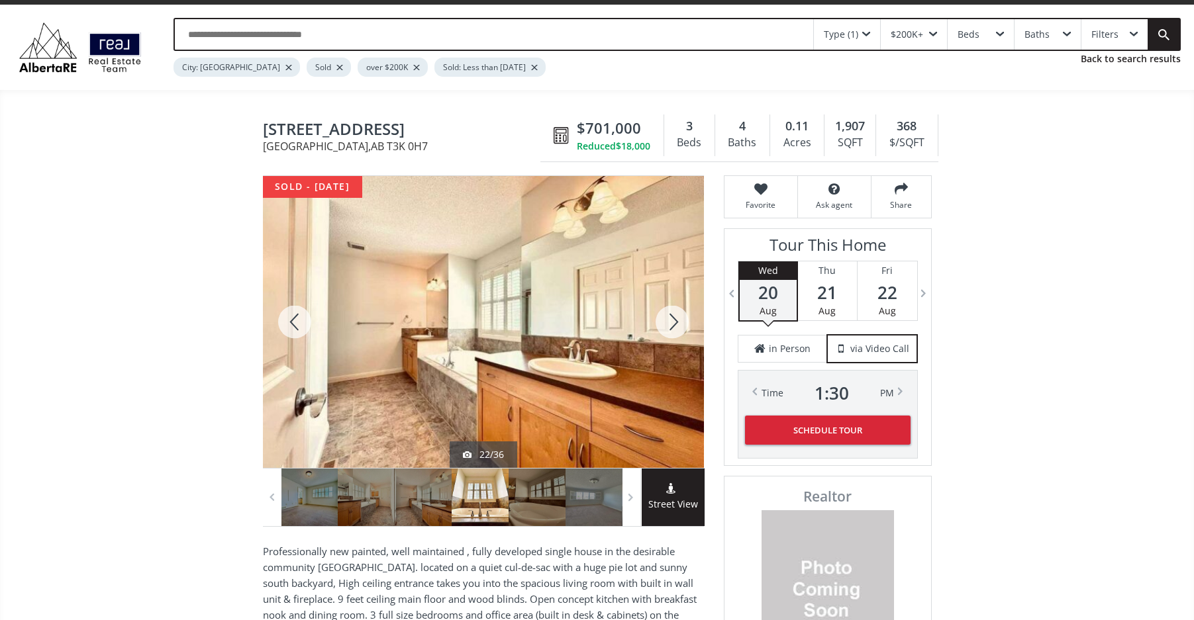
click at [293, 322] on div at bounding box center [295, 322] width 64 height 292
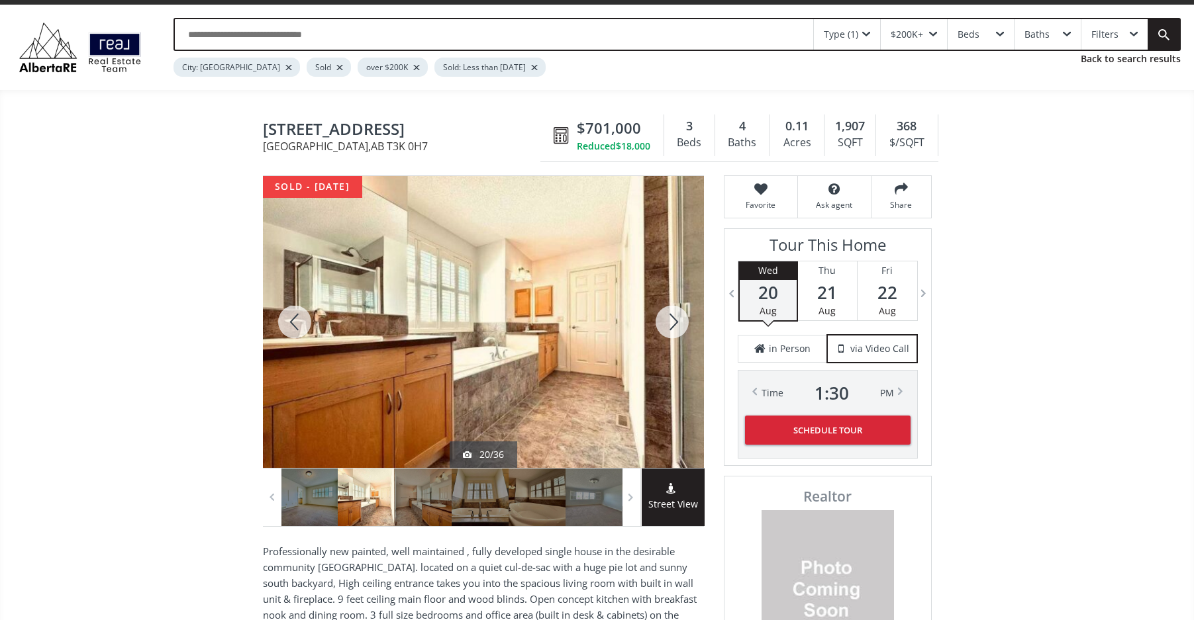
click at [293, 322] on div at bounding box center [295, 322] width 64 height 292
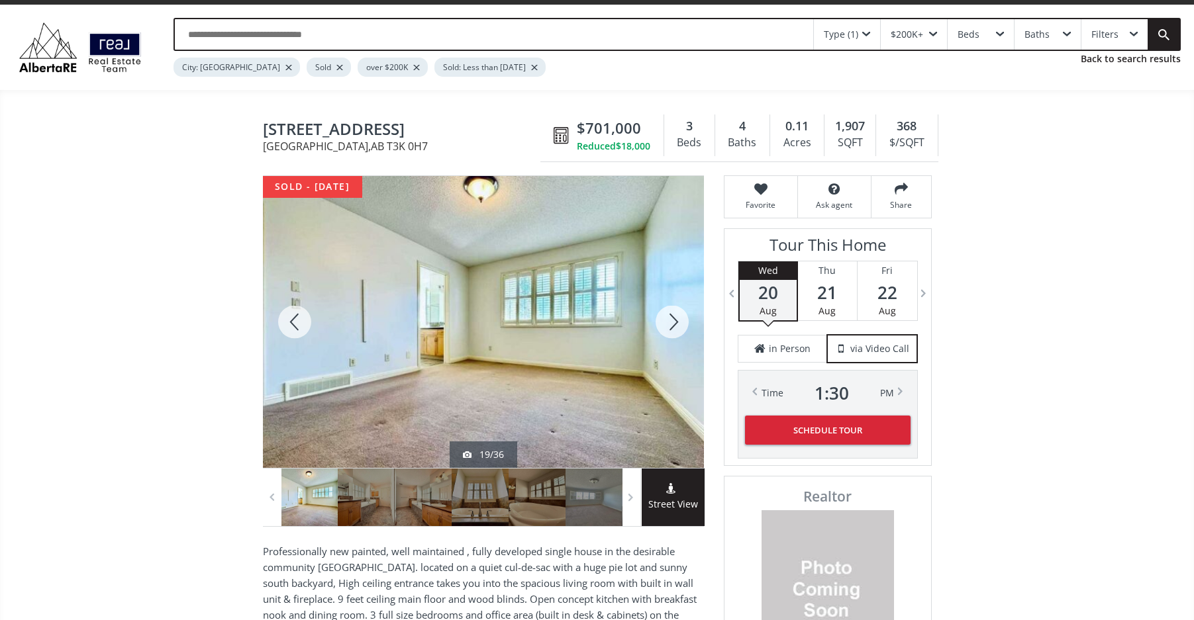
click at [293, 322] on div at bounding box center [295, 322] width 64 height 292
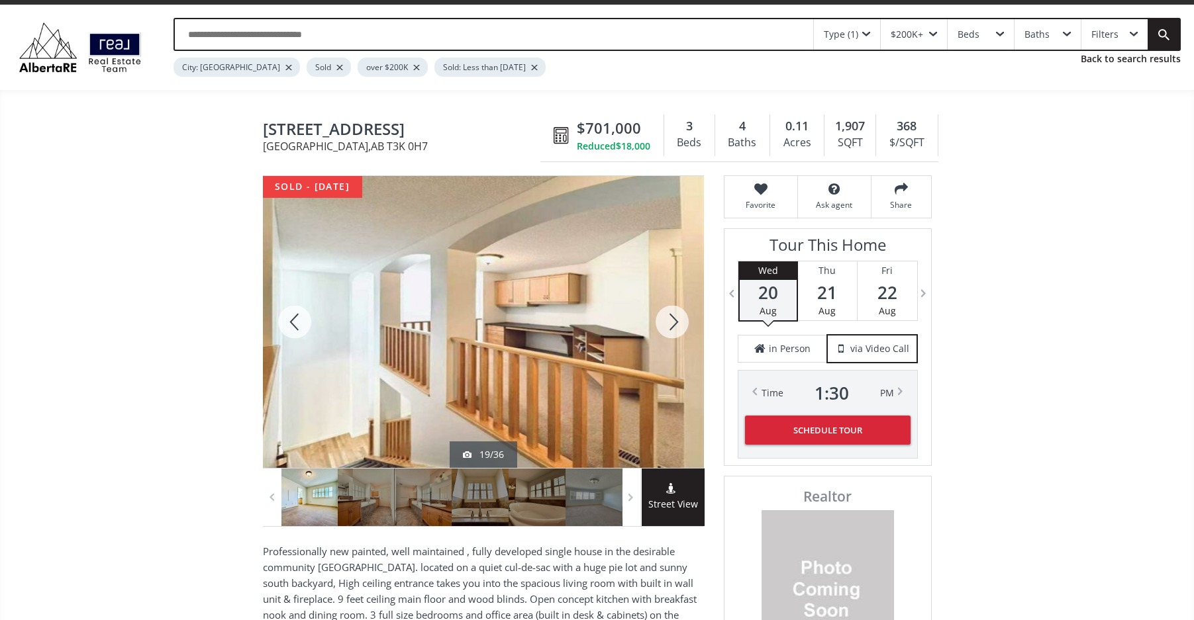
click at [293, 322] on div at bounding box center [295, 322] width 64 height 292
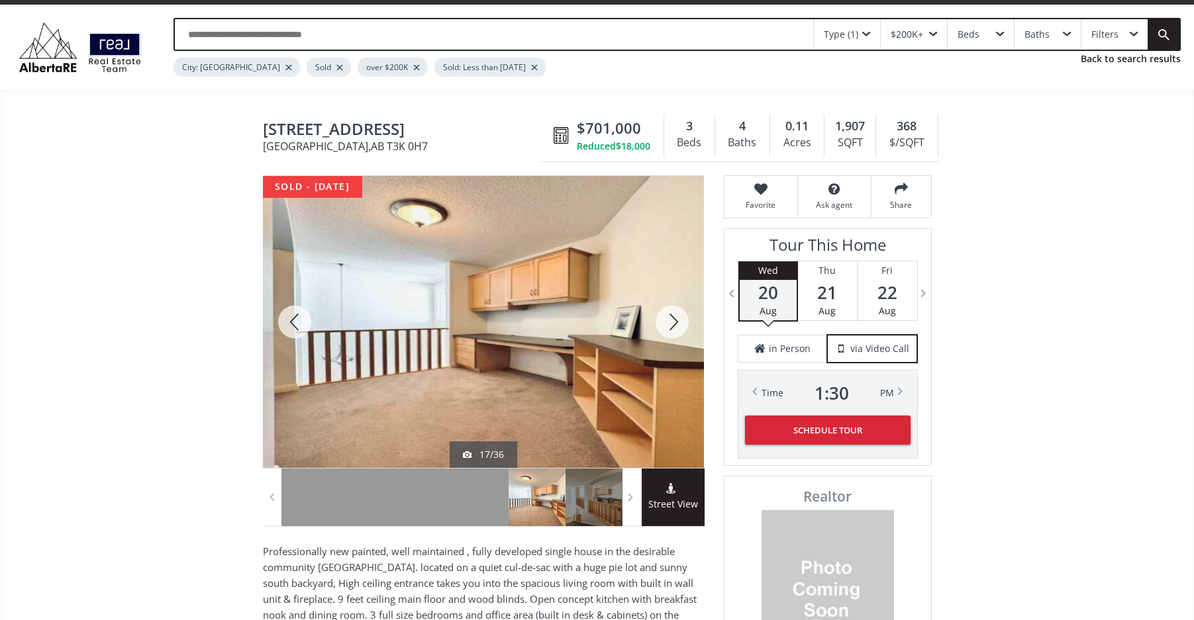
click at [293, 322] on div at bounding box center [295, 322] width 64 height 292
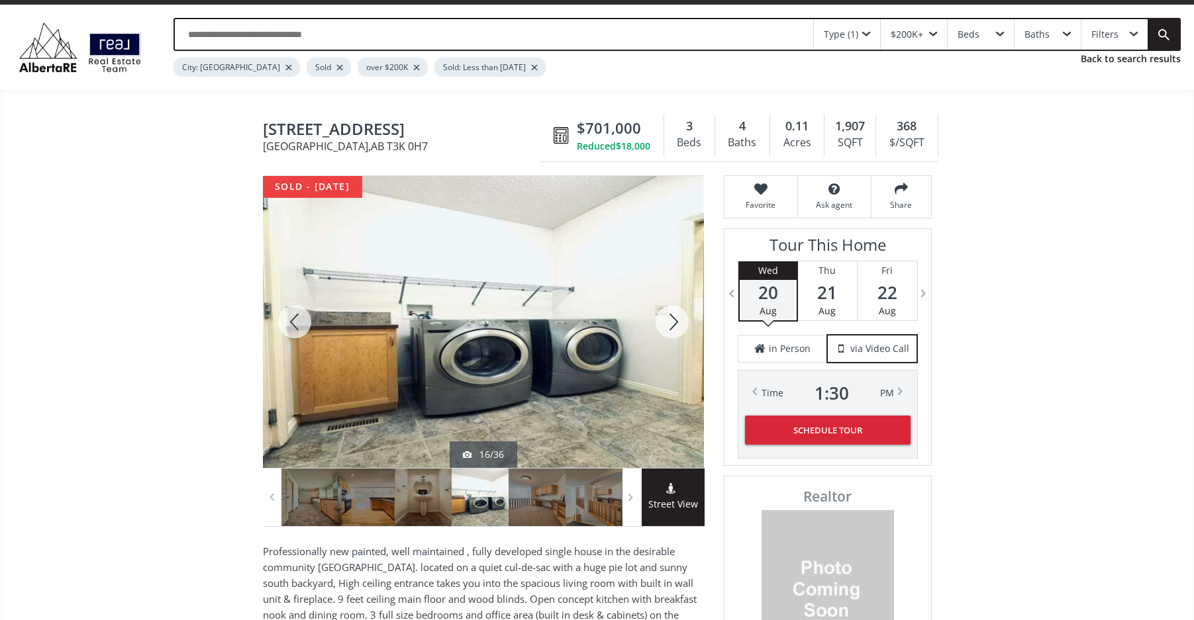
click at [293, 322] on div at bounding box center [295, 322] width 64 height 292
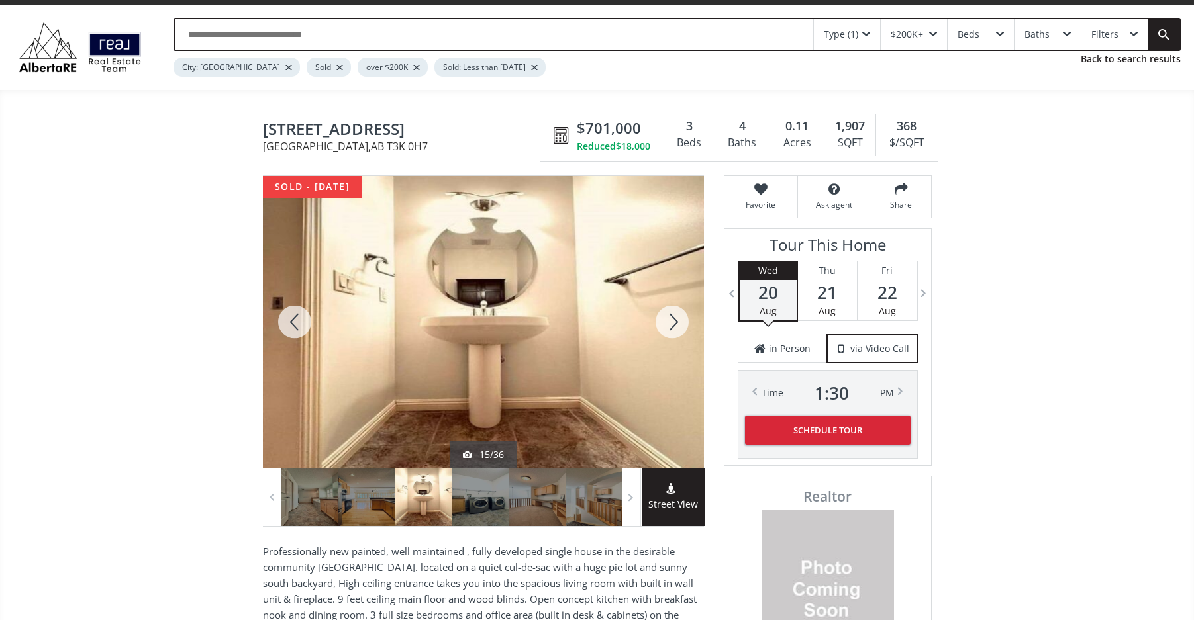
click at [293, 322] on div at bounding box center [295, 322] width 64 height 292
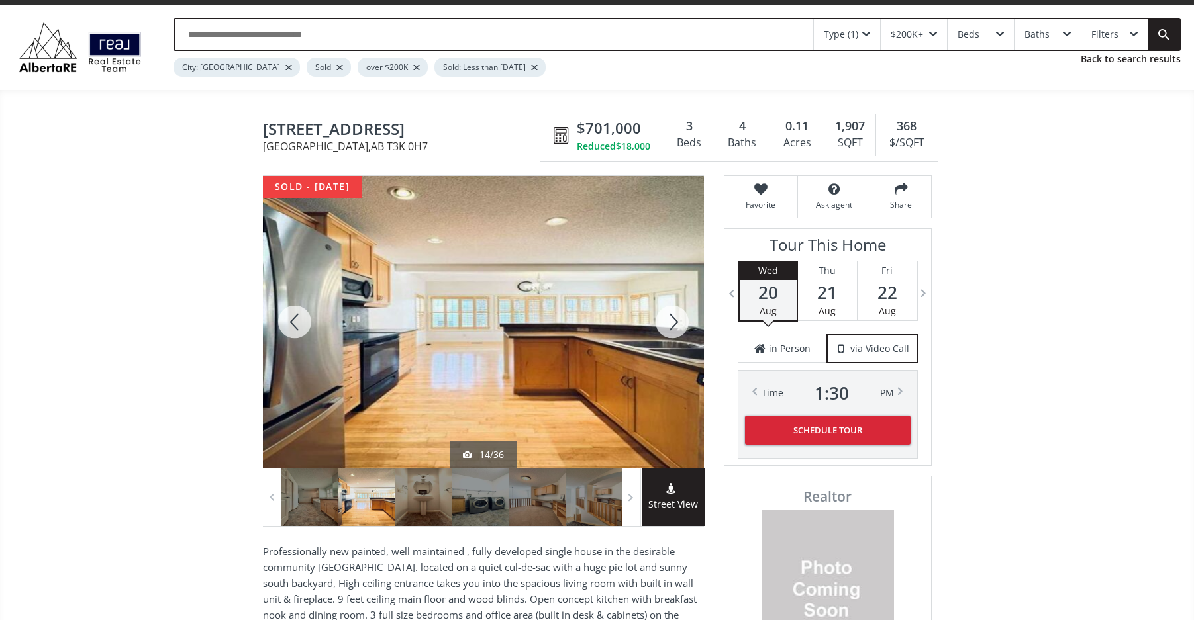
click at [293, 322] on div at bounding box center [295, 322] width 64 height 292
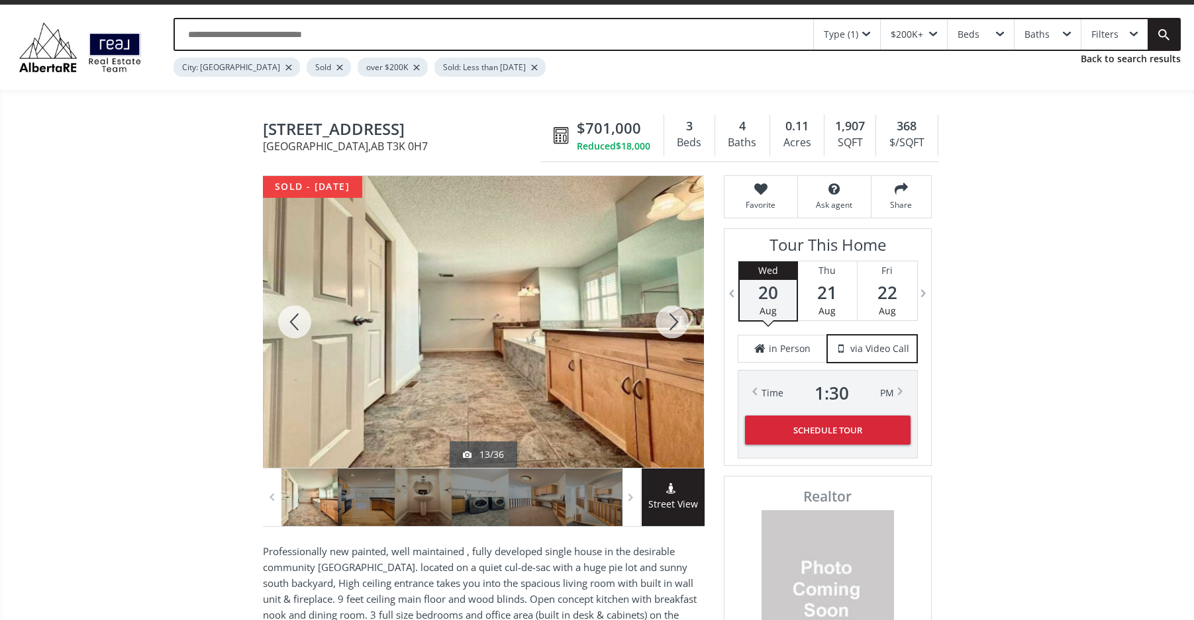
click at [672, 314] on div at bounding box center [672, 322] width 64 height 292
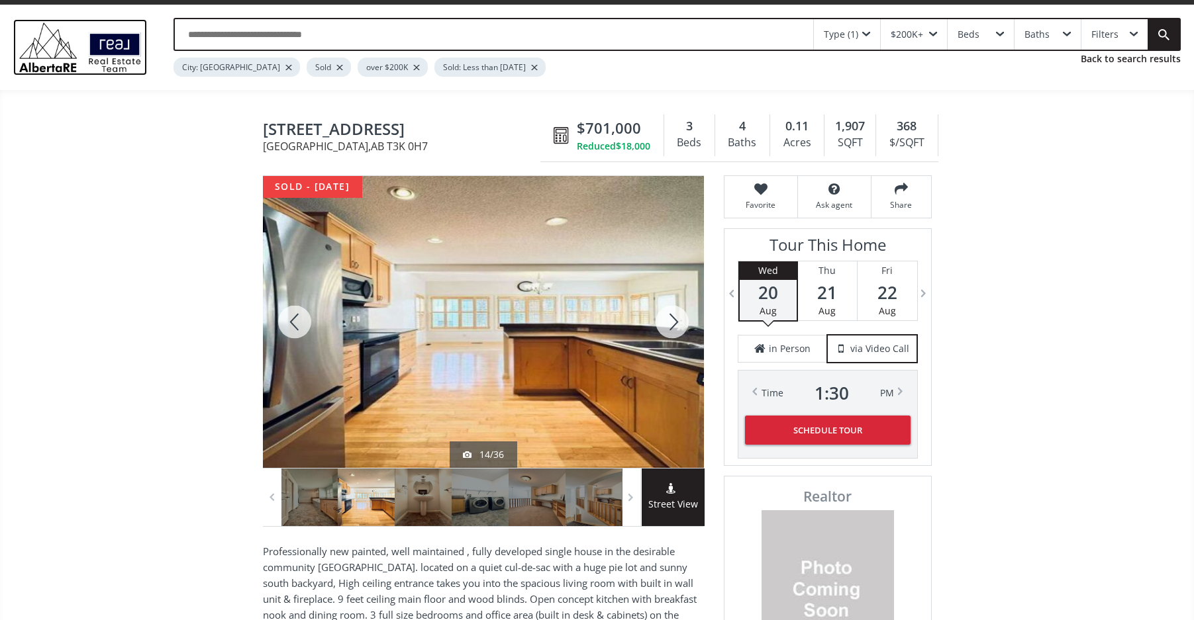
click at [107, 52] on img at bounding box center [80, 47] width 134 height 56
